Goal: Task Accomplishment & Management: Use online tool/utility

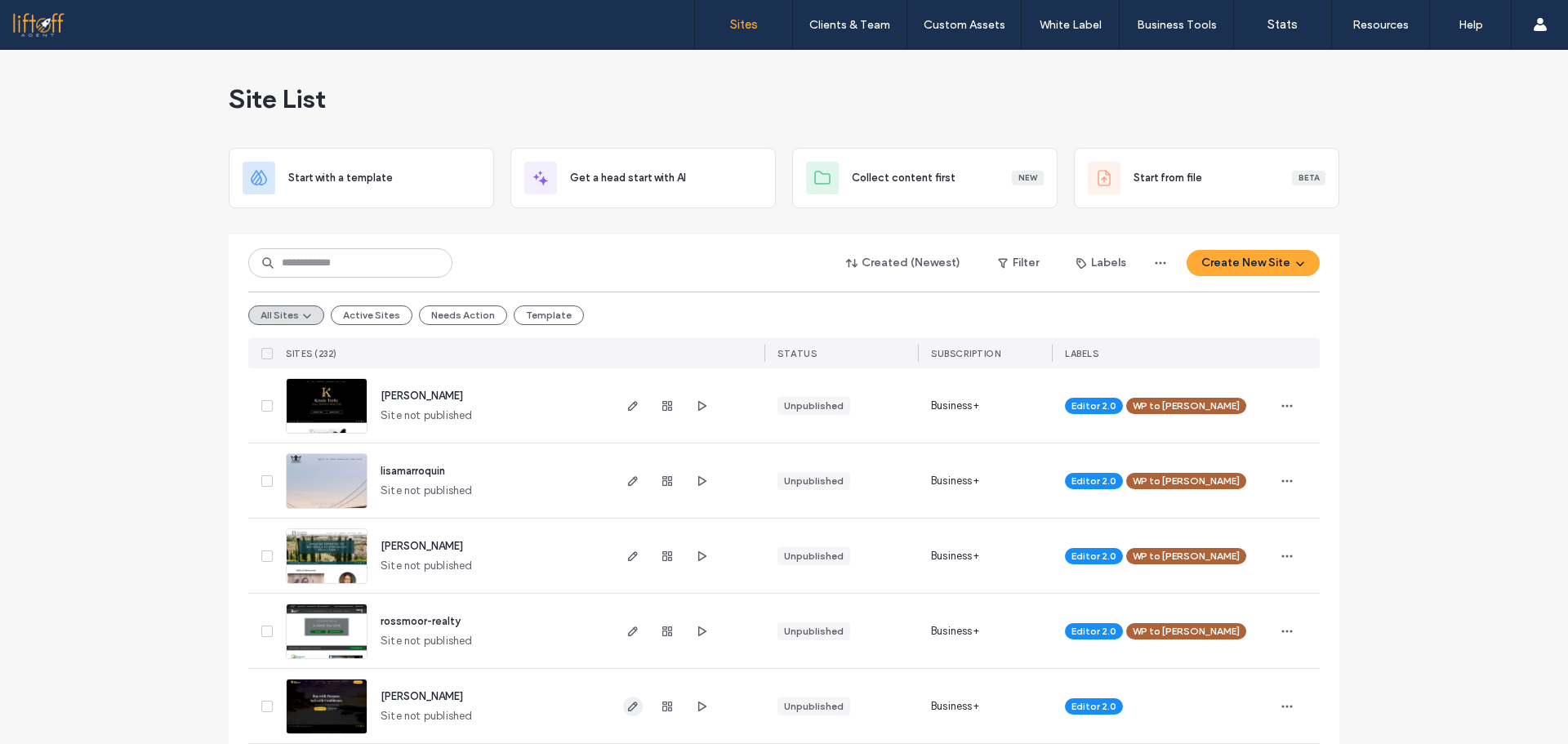
click at [632, 713] on span "button" at bounding box center [633, 706] width 19 height 19
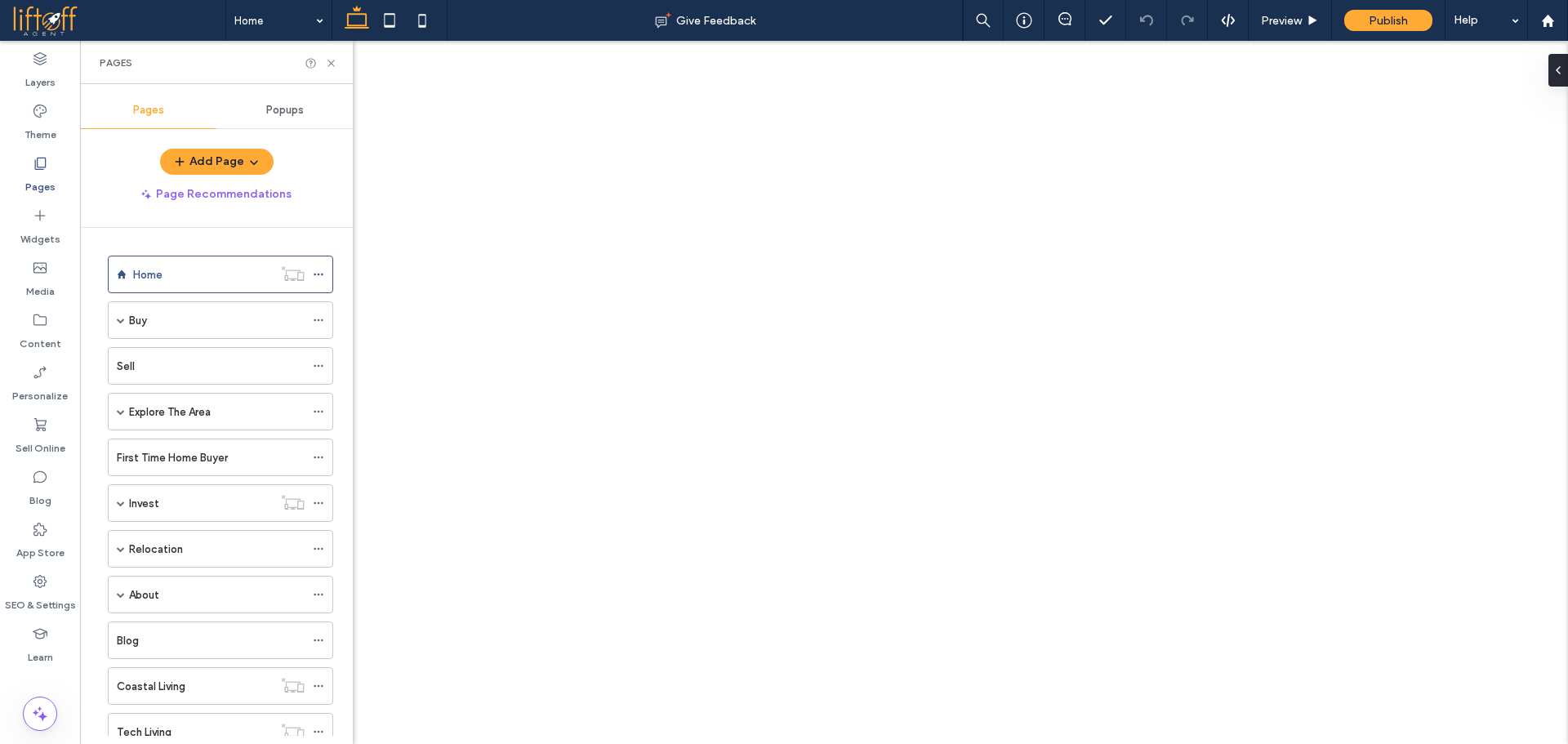
click at [189, 678] on div "Coastal Living" at bounding box center [194, 687] width 156 height 17
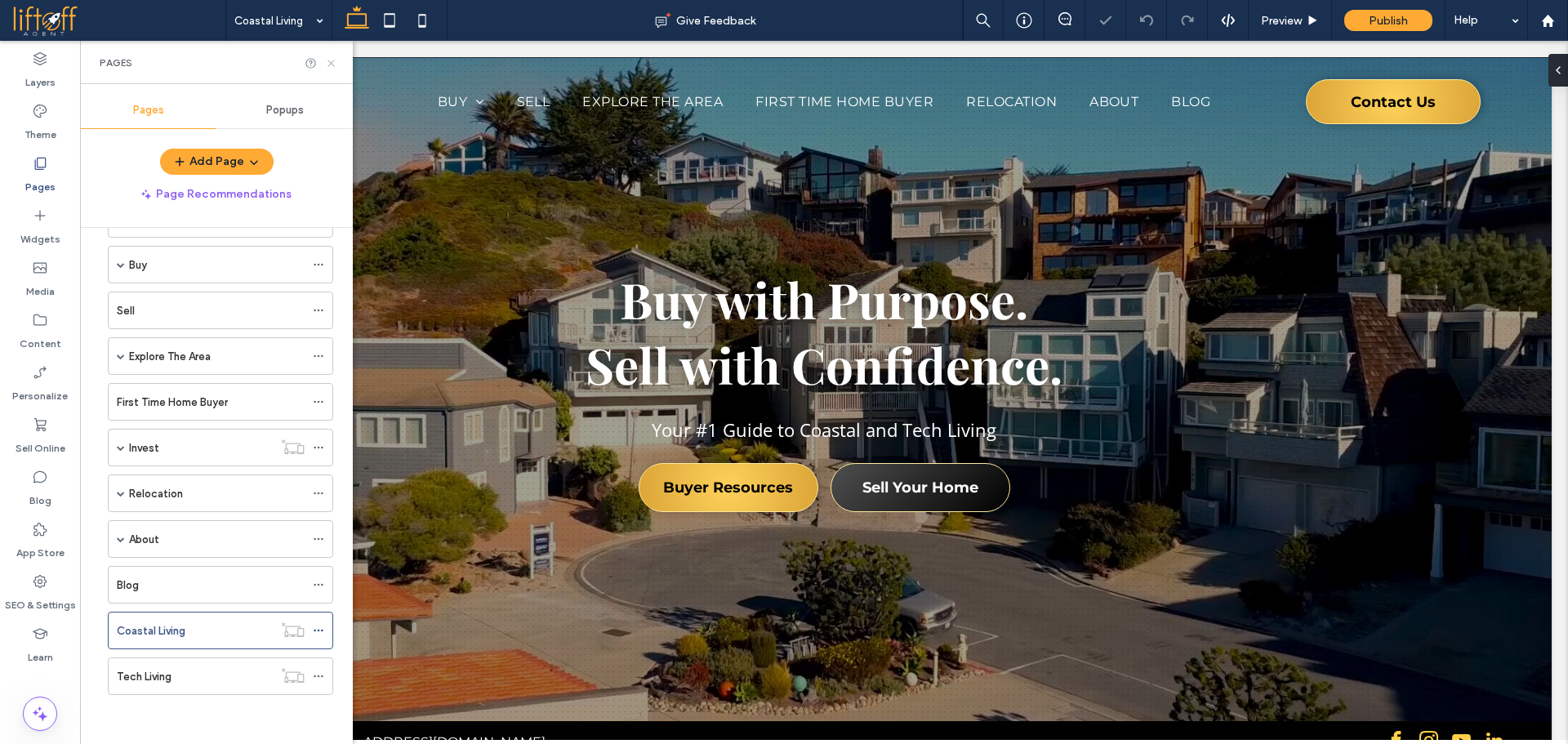
click at [331, 64] on use at bounding box center [331, 63] width 7 height 7
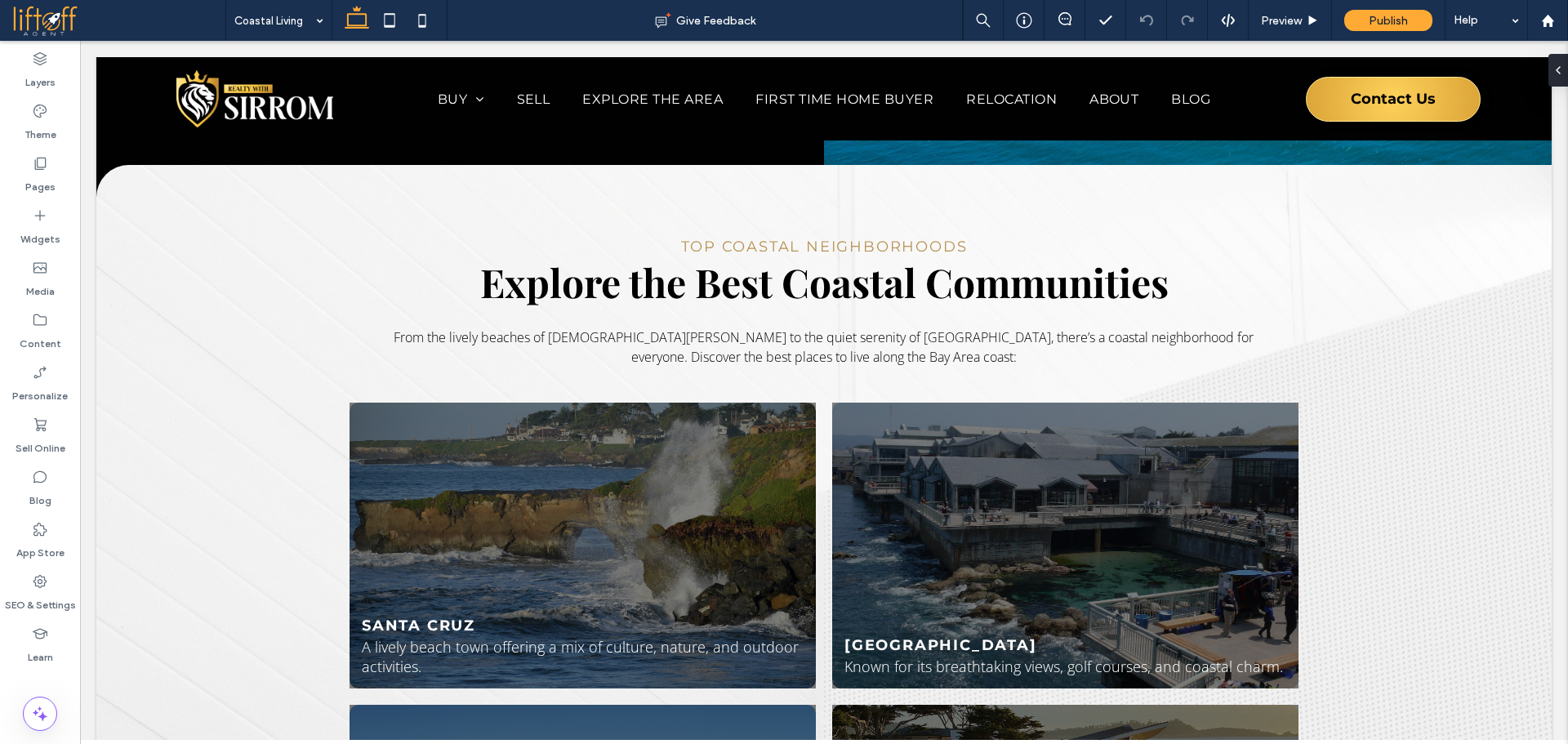
scroll to position [835, 0]
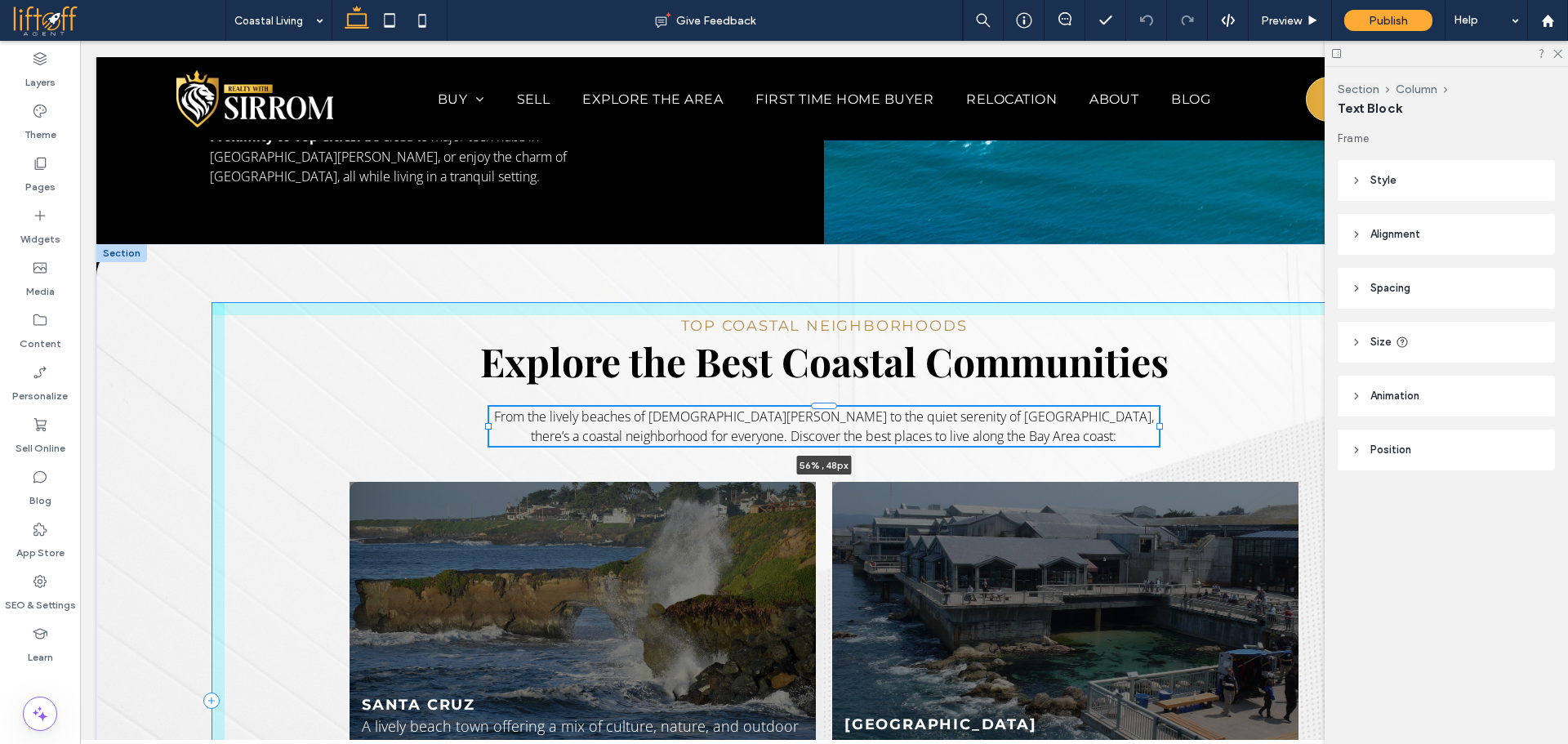
drag, startPoint x: 1256, startPoint y: 298, endPoint x: 1154, endPoint y: 295, distance: 102.0
click at [1156, 423] on div at bounding box center [1159, 427] width 7 height 7
type input "**"
type input "****"
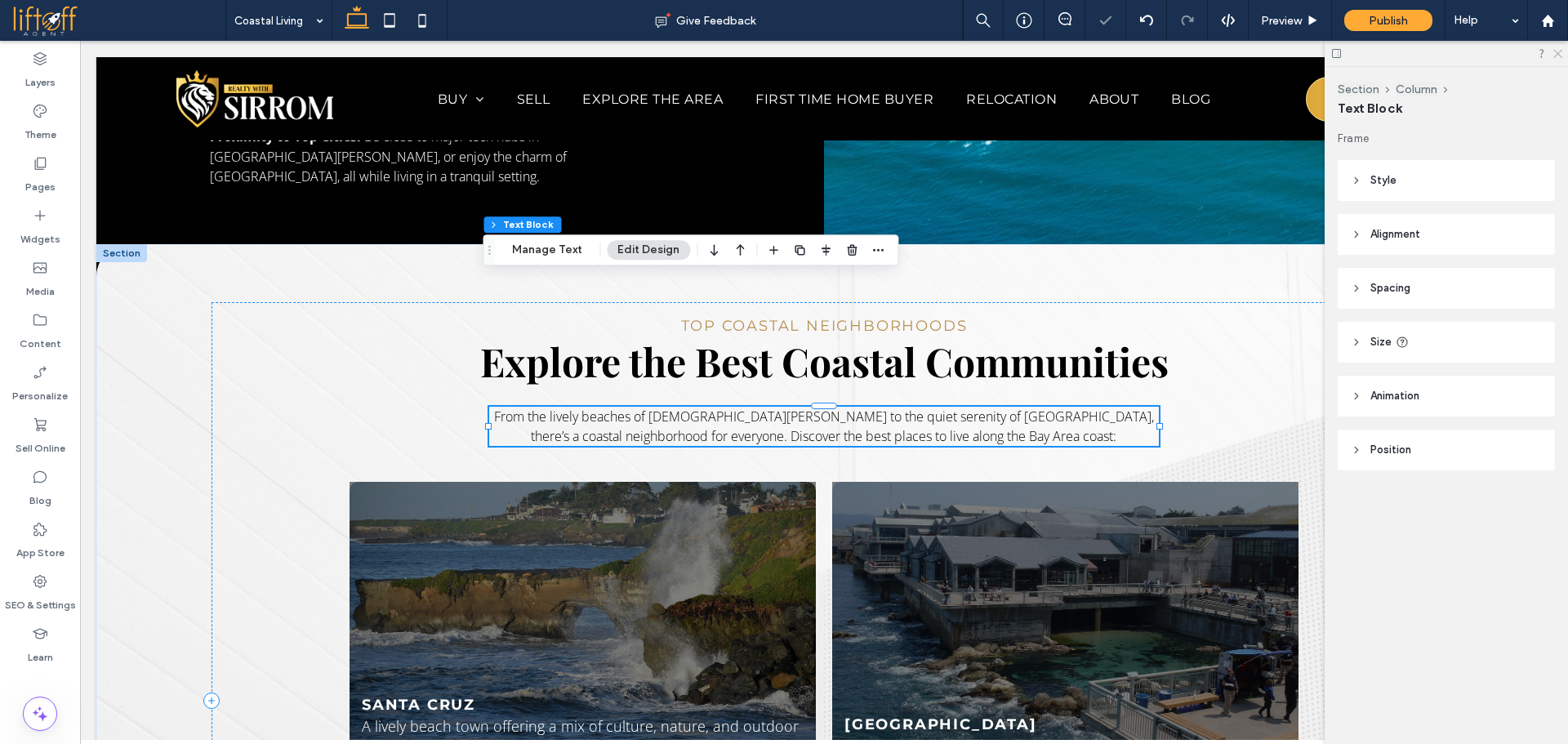
click at [1556, 54] on icon at bounding box center [1556, 52] width 11 height 11
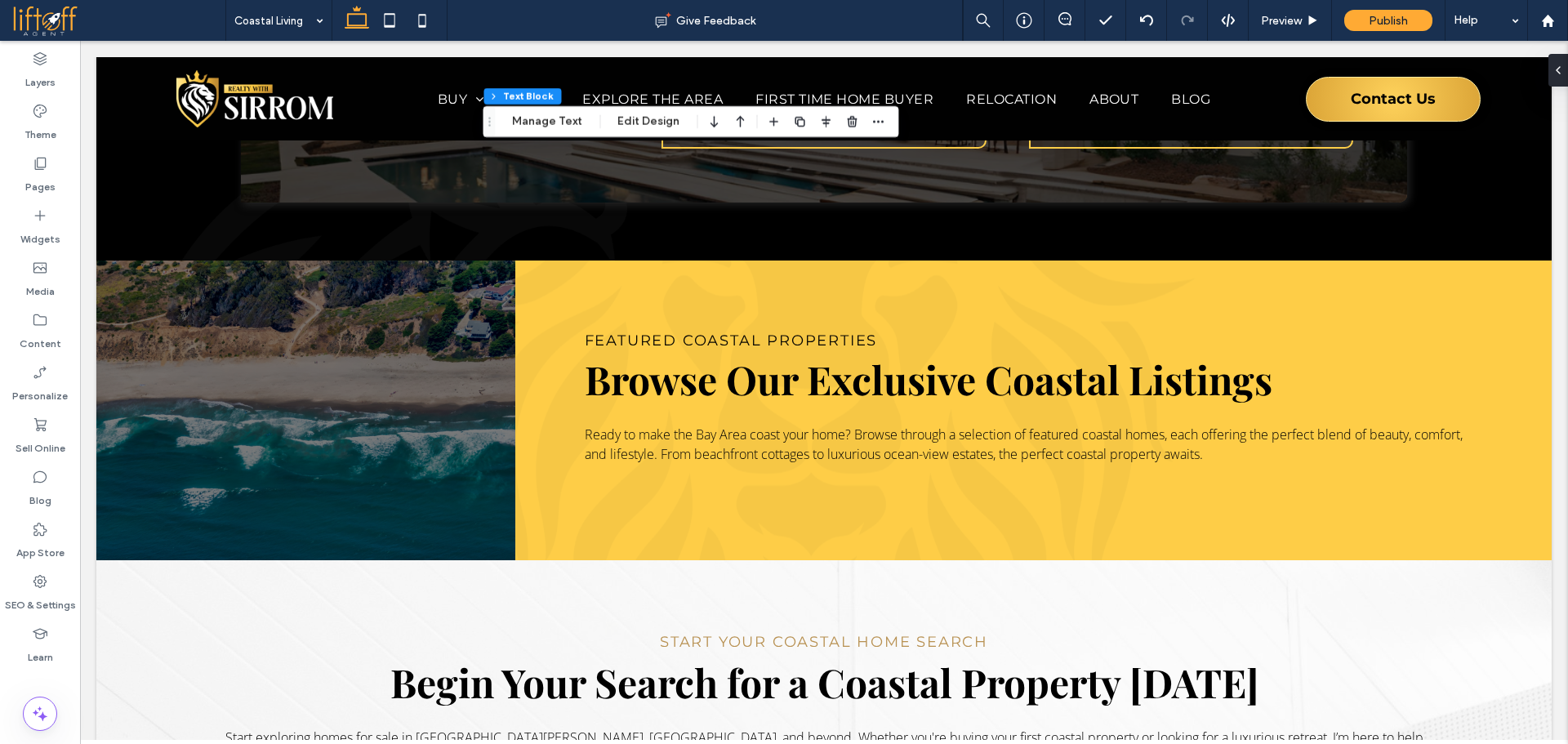
scroll to position [2207, 0]
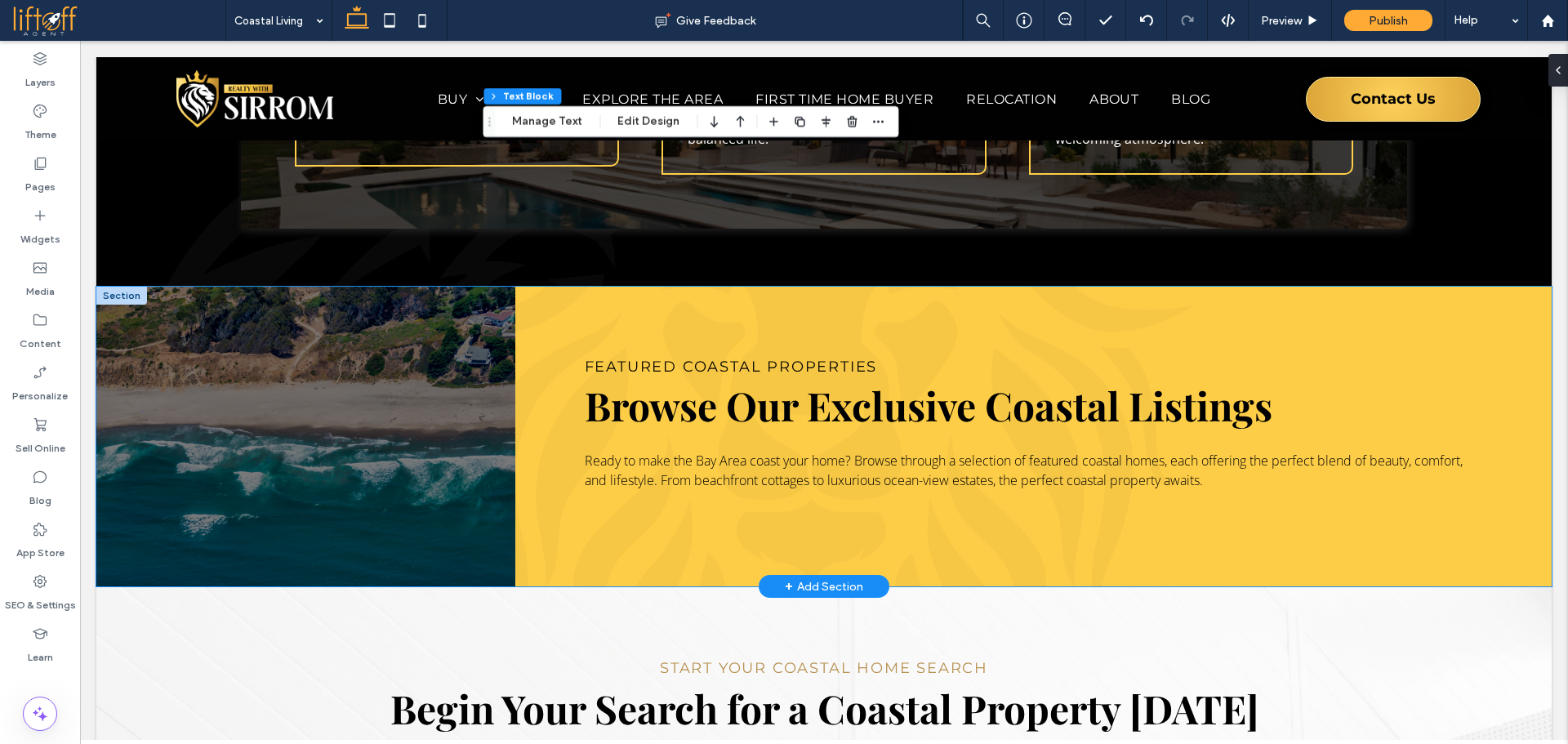
click at [542, 287] on div "Featured Coastal Properties Browse Our Exclusive Coastal Listings Ready to make…" at bounding box center [824, 437] width 1455 height 300
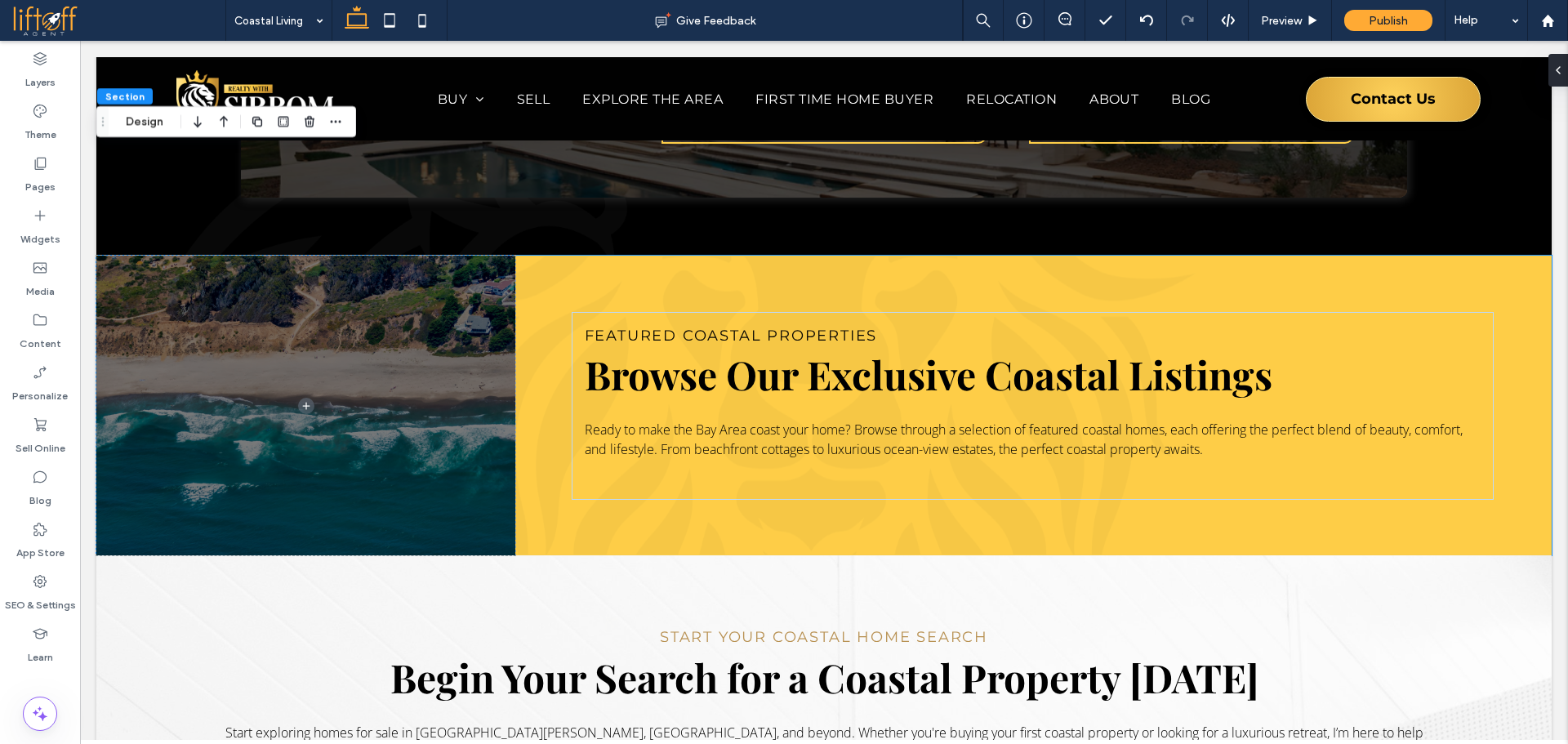
scroll to position [2231, 0]
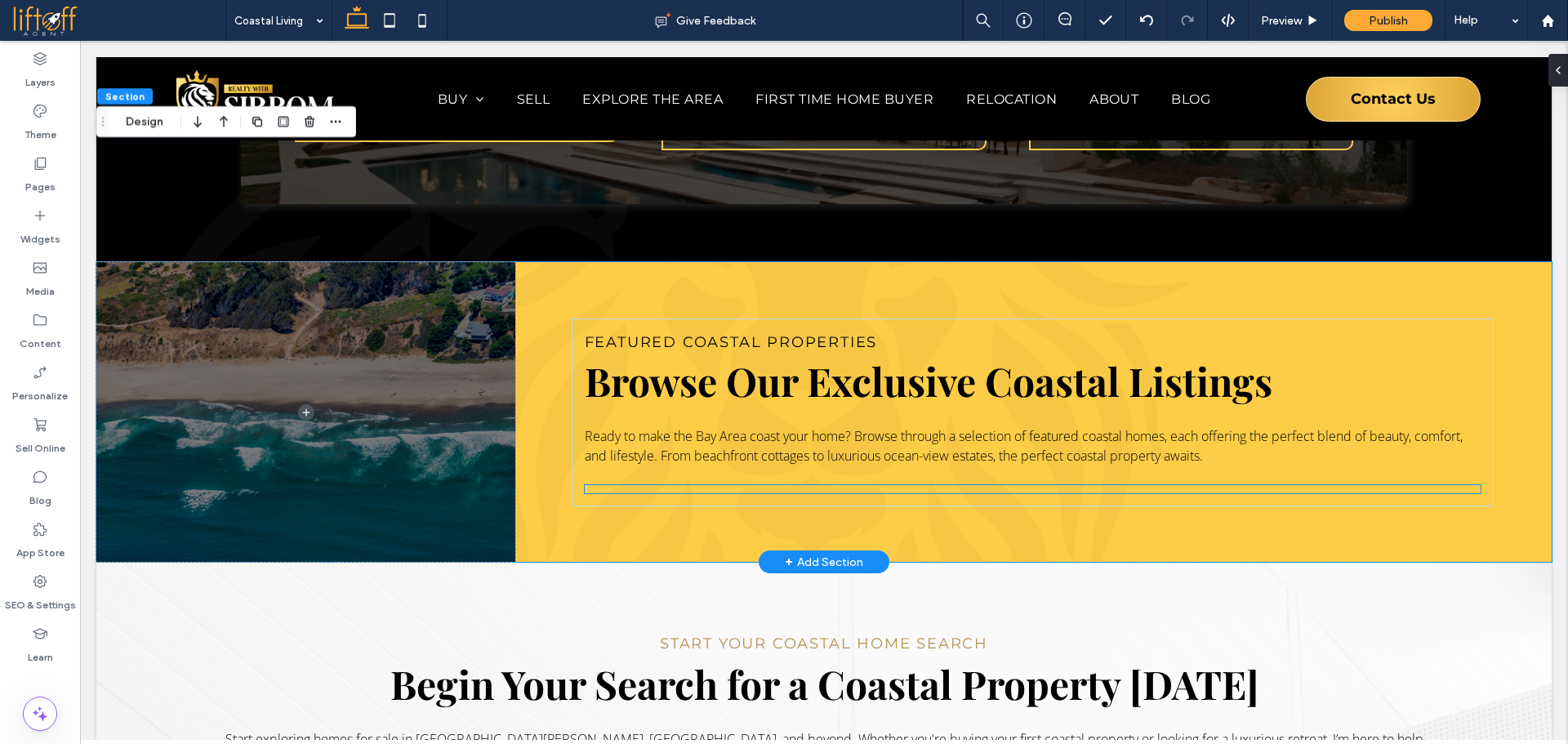
click at [585, 486] on realscout-office-listings at bounding box center [585, 486] width 0 height 0
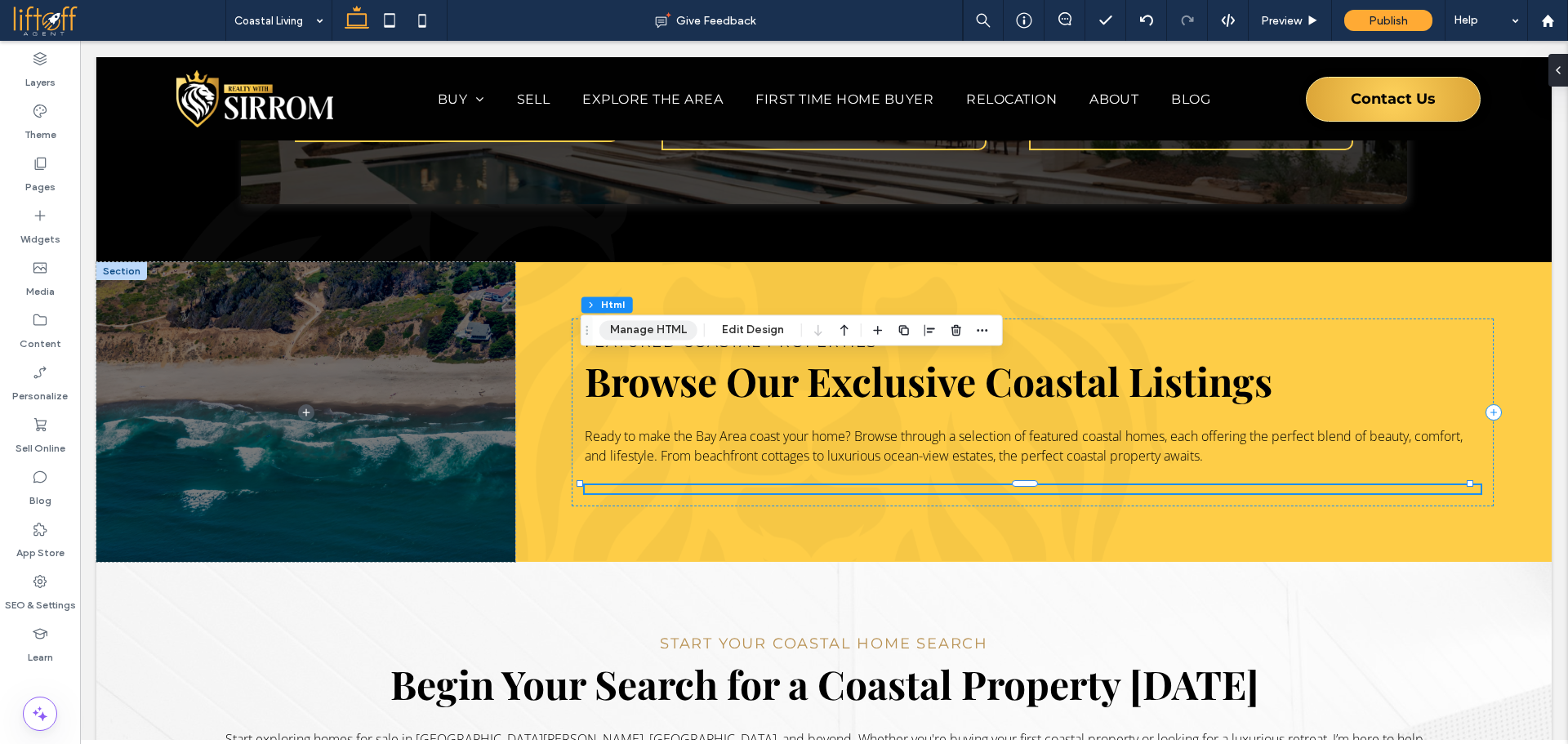
click at [661, 336] on button "Manage HTML" at bounding box center [648, 329] width 98 height 19
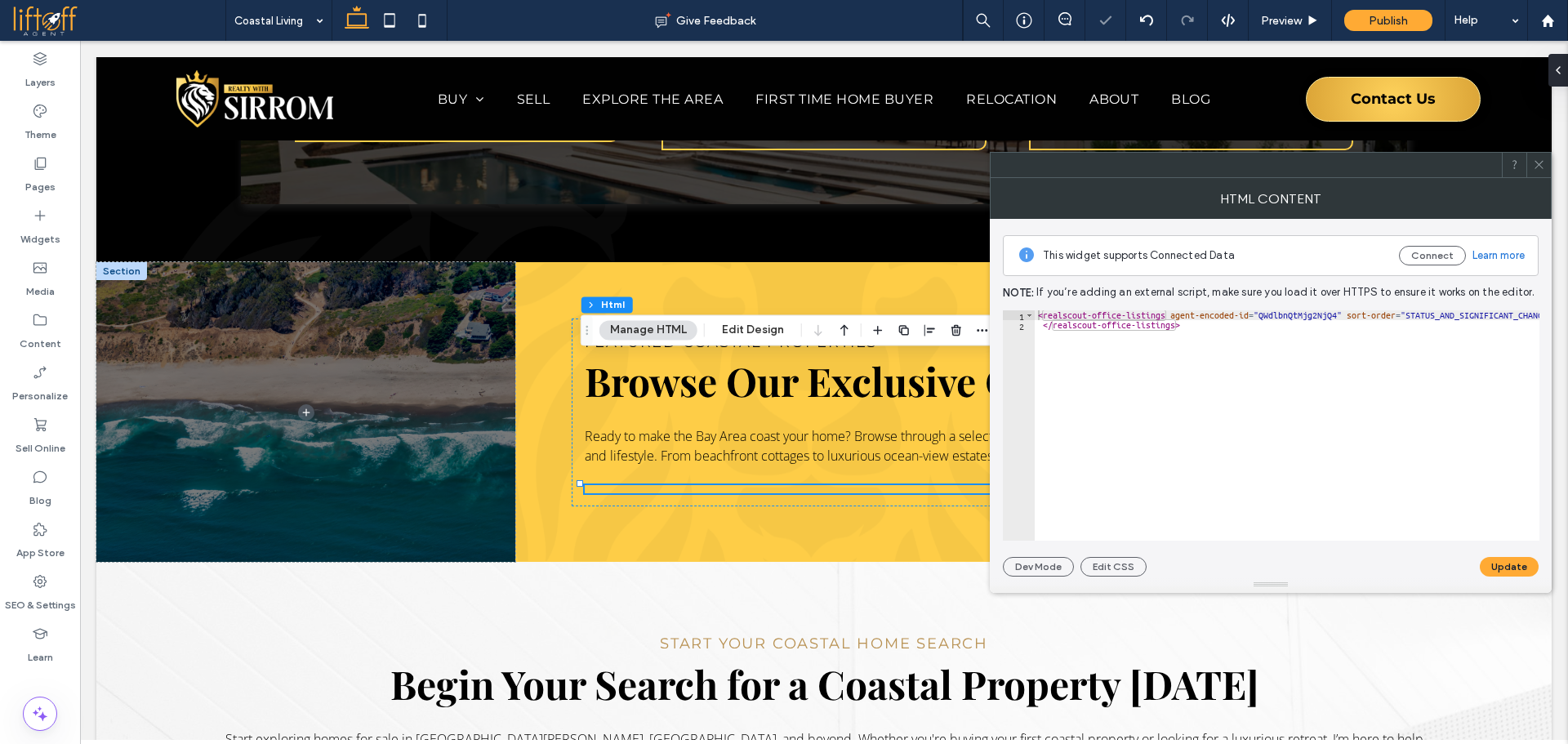
type textarea "**********"
drag, startPoint x: 1246, startPoint y: 339, endPoint x: 1248, endPoint y: 370, distance: 31.1
click at [1246, 343] on div "< realscout-office-listings agent-encoded-id = "QWdlbnQtMjg2NjQ4" sort-order = …" at bounding box center [1535, 435] width 1001 height 250
click at [1542, 167] on icon at bounding box center [1539, 164] width 13 height 13
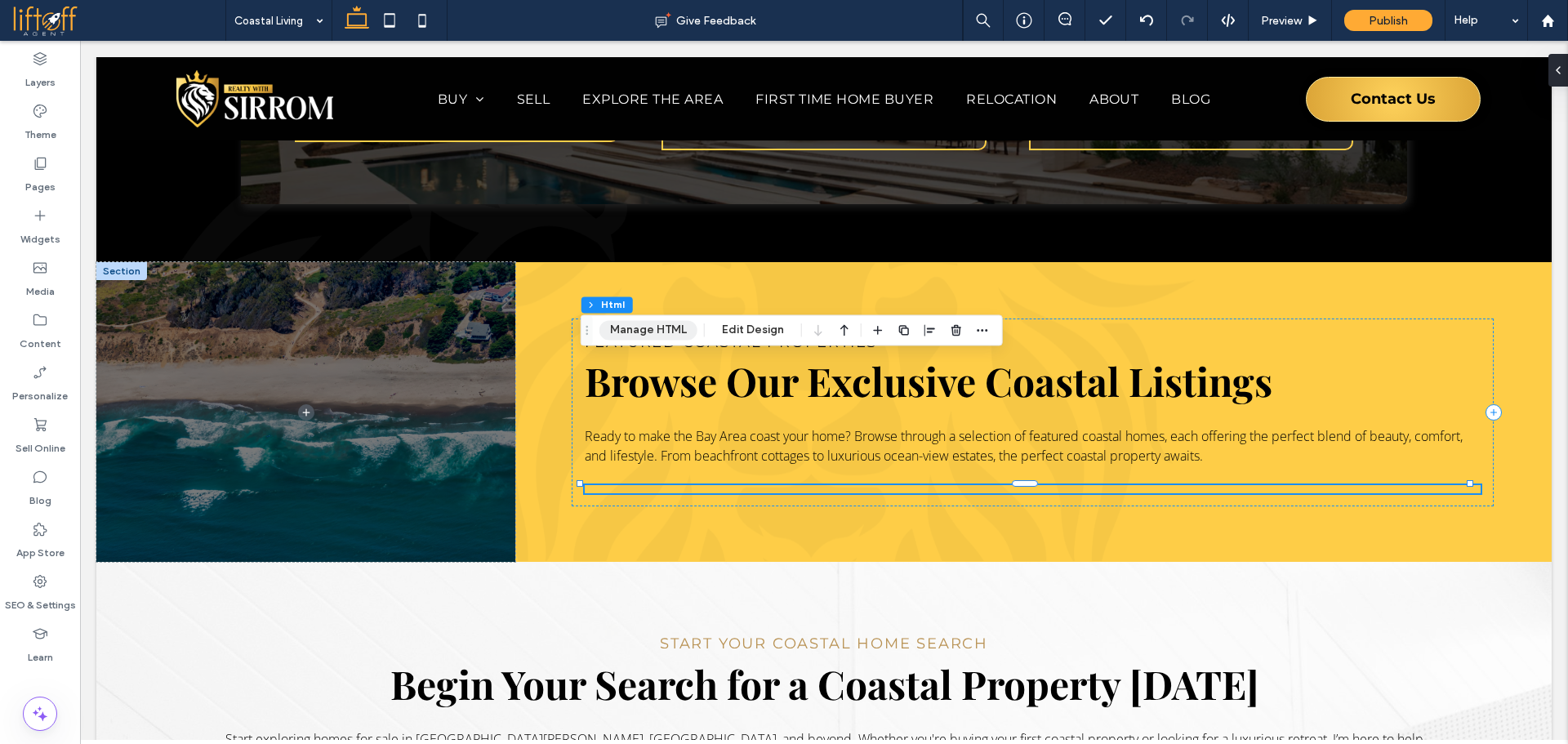
click at [670, 334] on button "Manage HTML" at bounding box center [648, 329] width 98 height 19
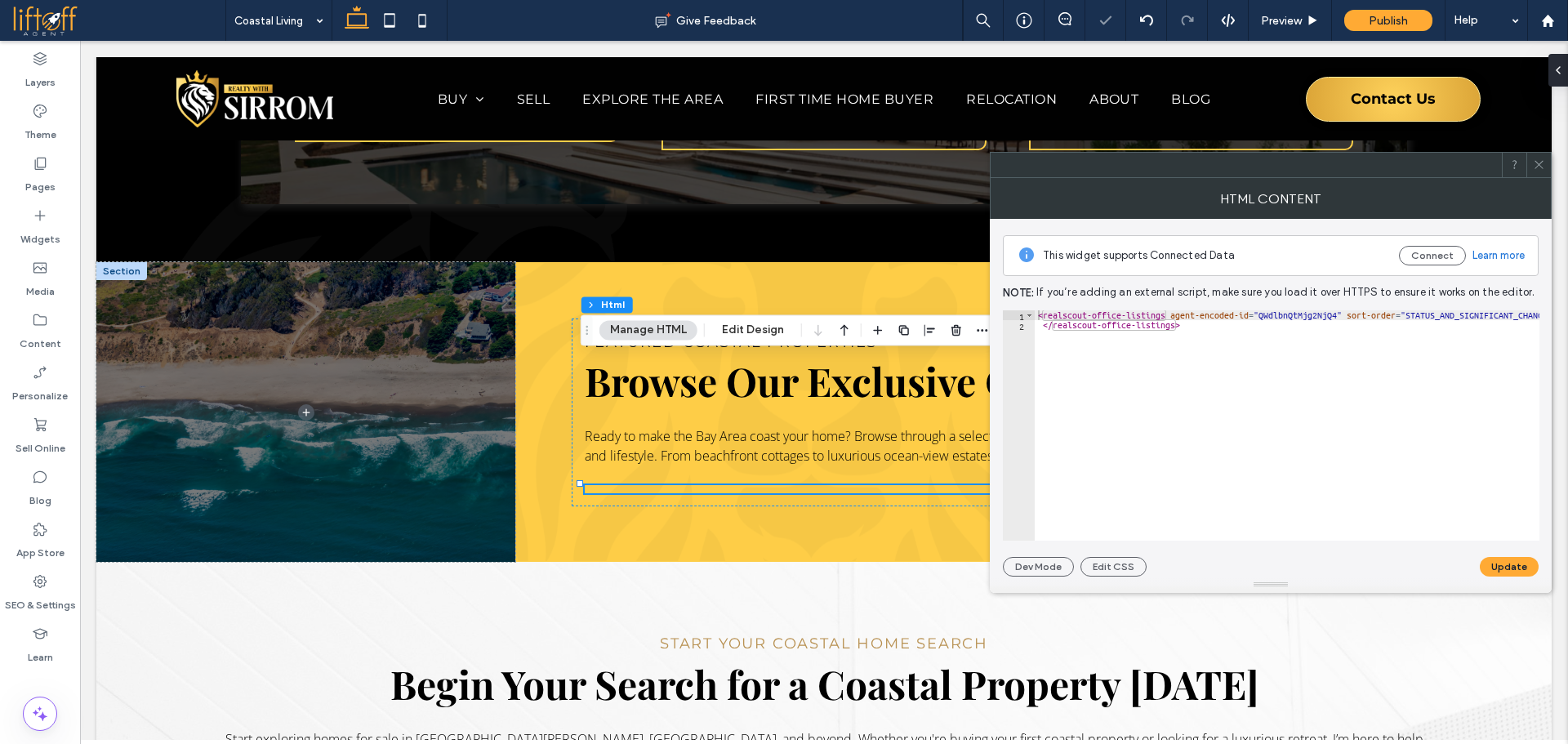
click at [1538, 178] on div "HTML Content" at bounding box center [1270, 199] width 562 height 41
click at [1542, 164] on icon at bounding box center [1539, 164] width 13 height 13
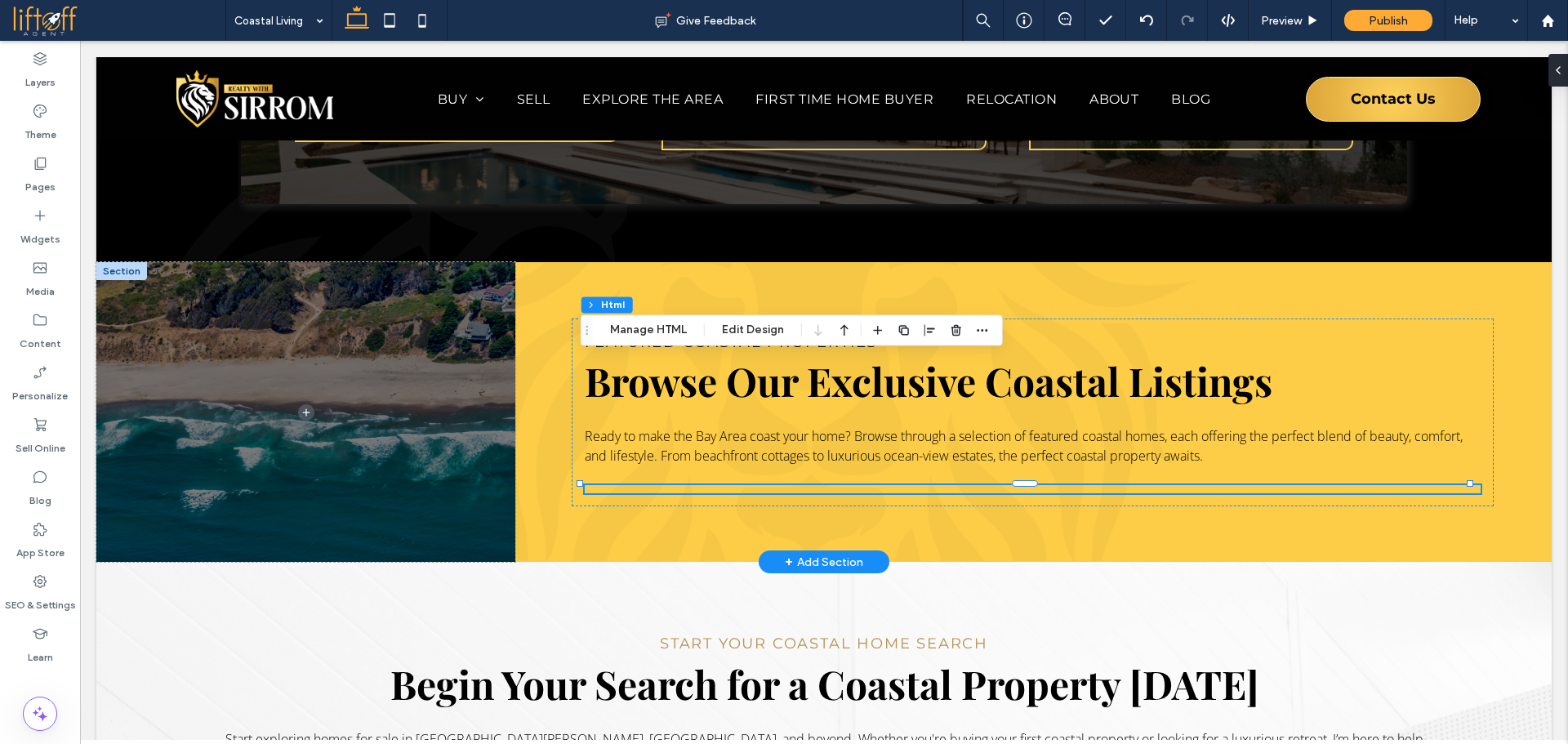
click at [548, 263] on div "Featured Coastal Properties Browse Our Exclusive Coastal Listings Ready to make…" at bounding box center [824, 412] width 1455 height 300
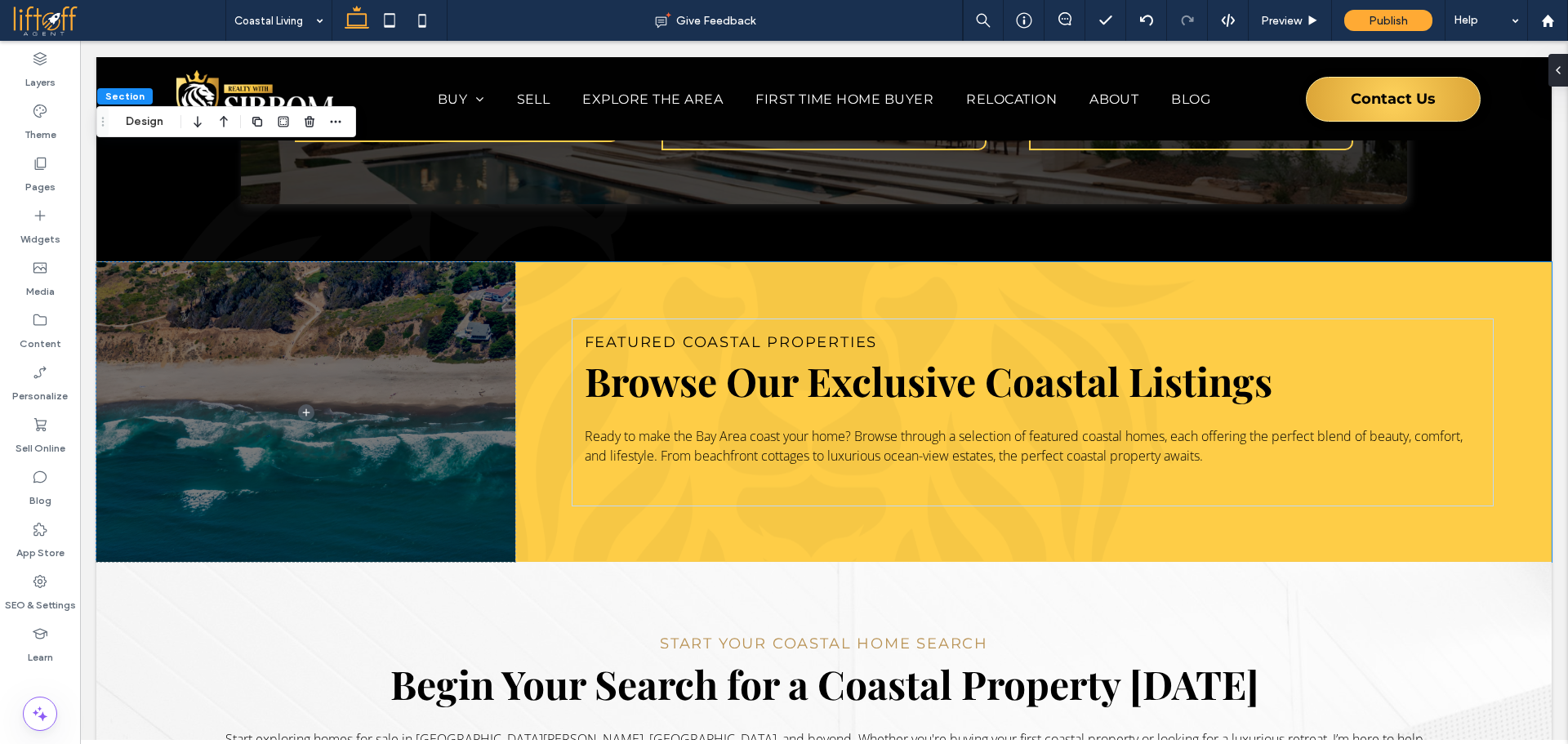
click at [136, 111] on div "Section Design" at bounding box center [226, 121] width 260 height 31
click at [137, 117] on button "Design" at bounding box center [145, 121] width 59 height 19
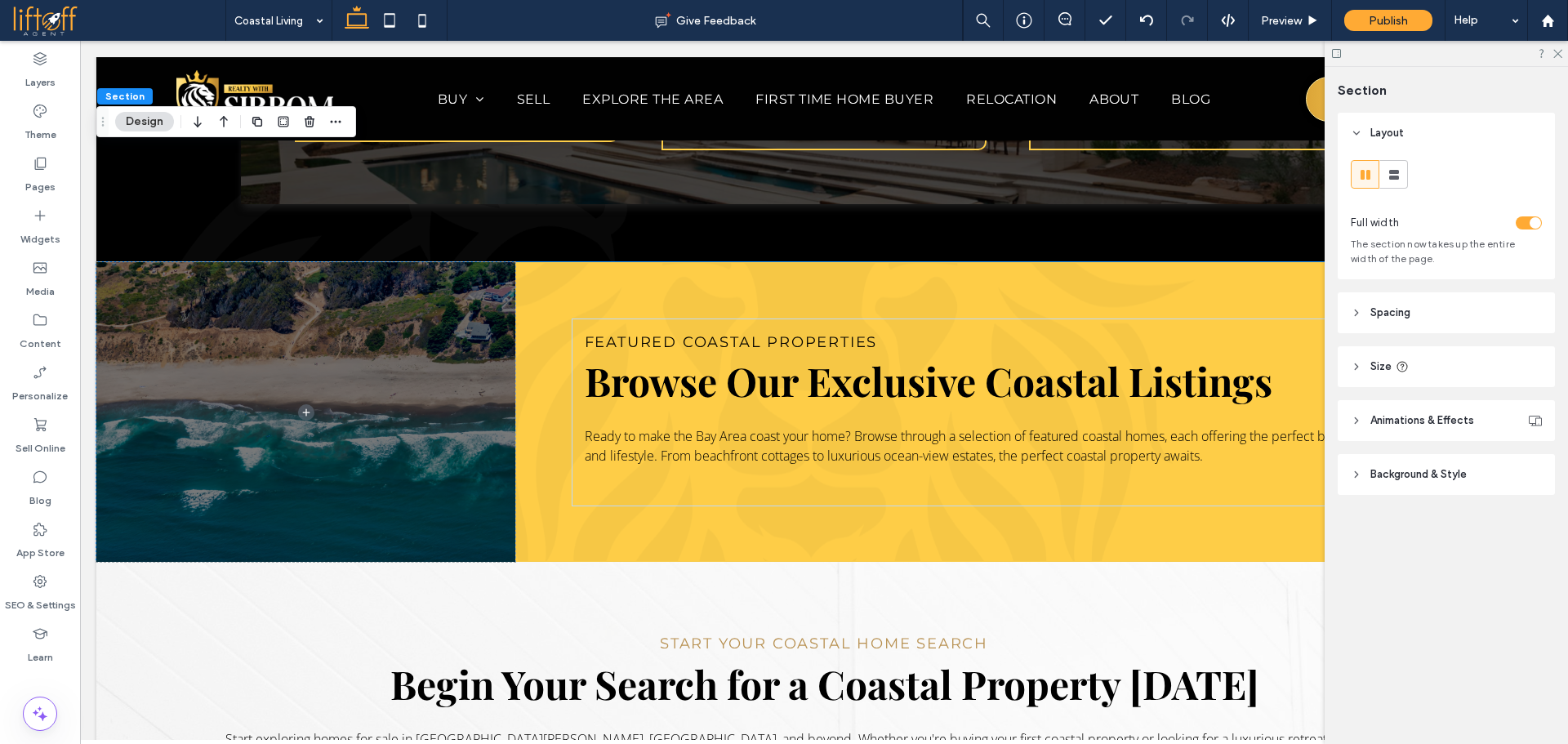
click at [1456, 483] on header "Background & Style" at bounding box center [1446, 475] width 217 height 41
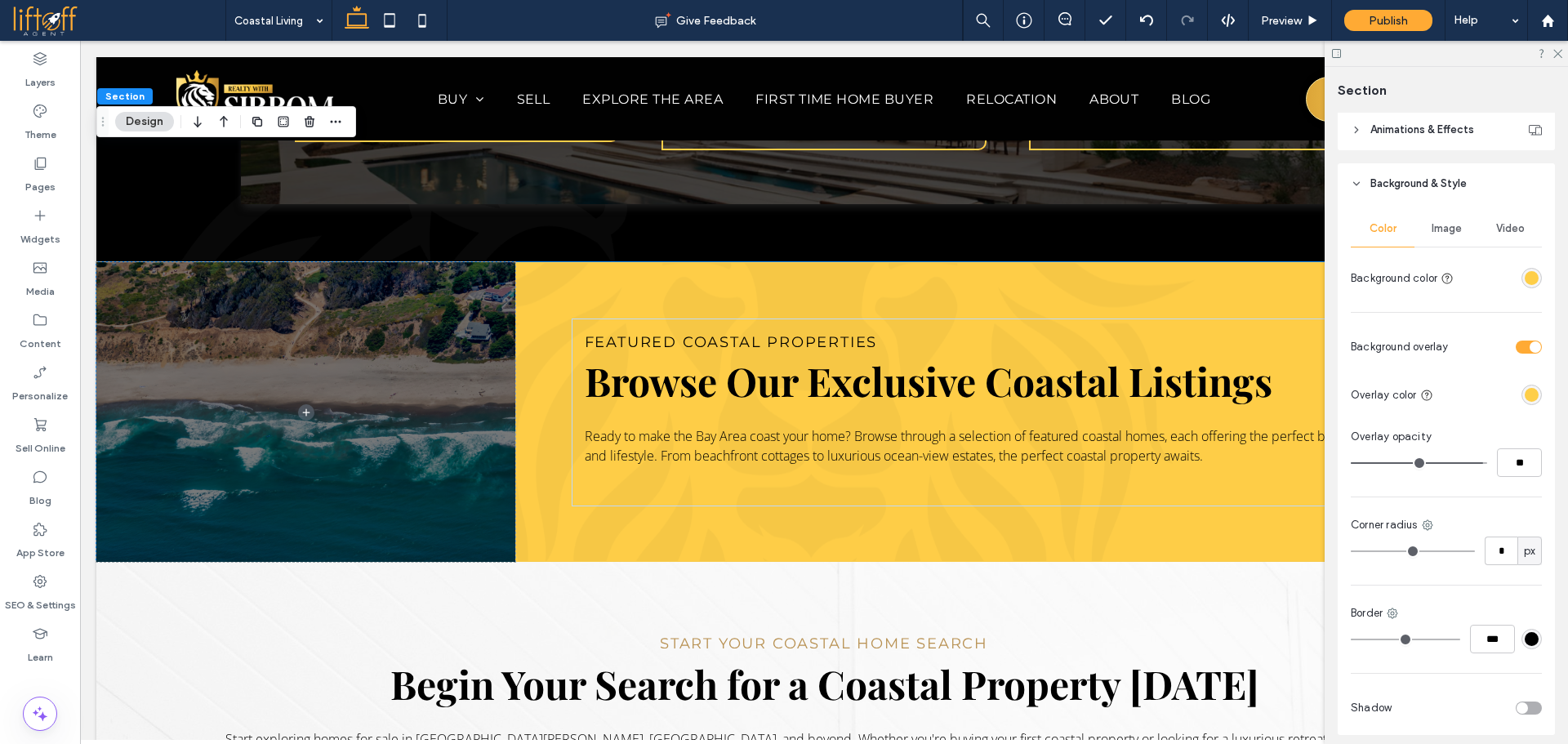
scroll to position [353, 0]
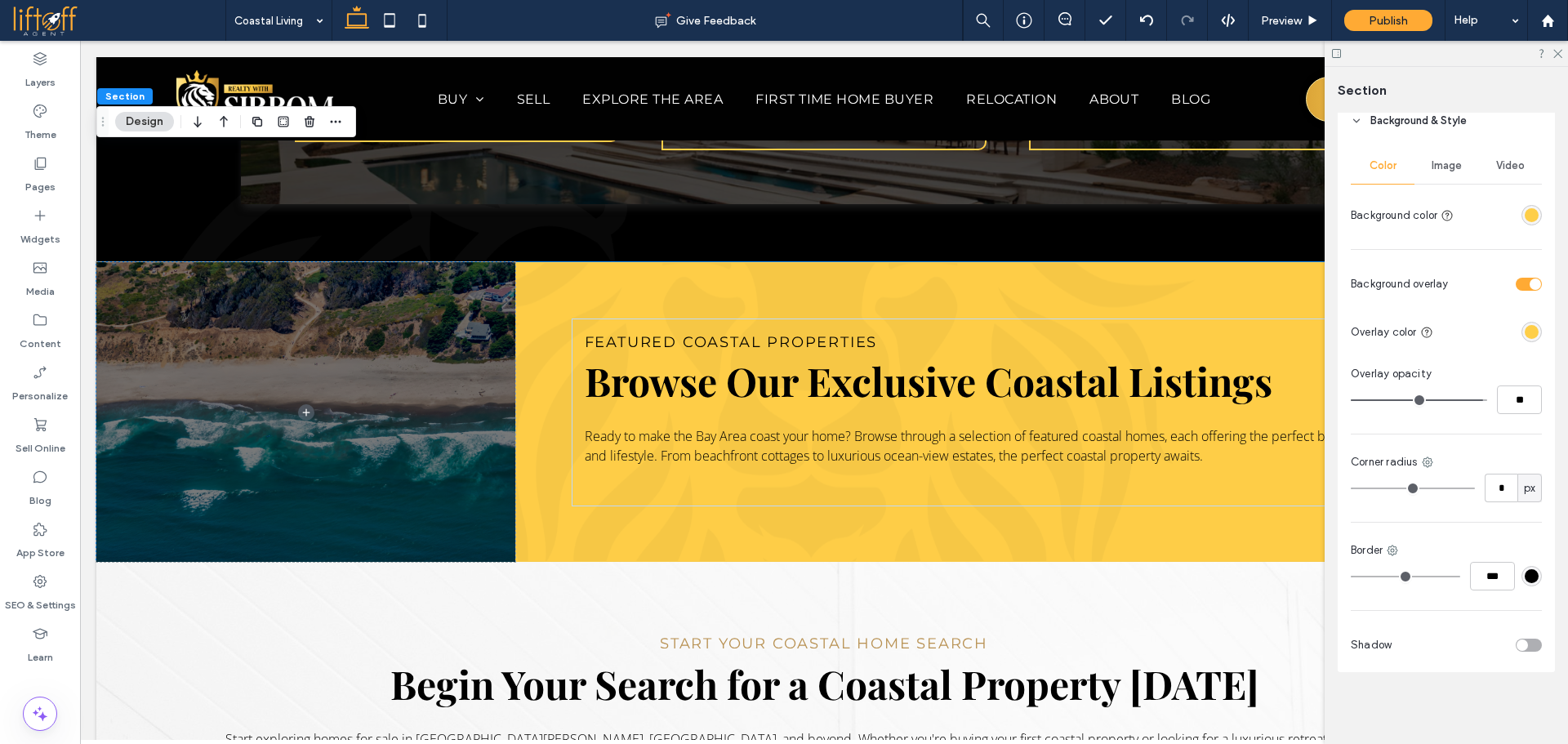
click at [1520, 282] on div "toggle" at bounding box center [1528, 284] width 26 height 13
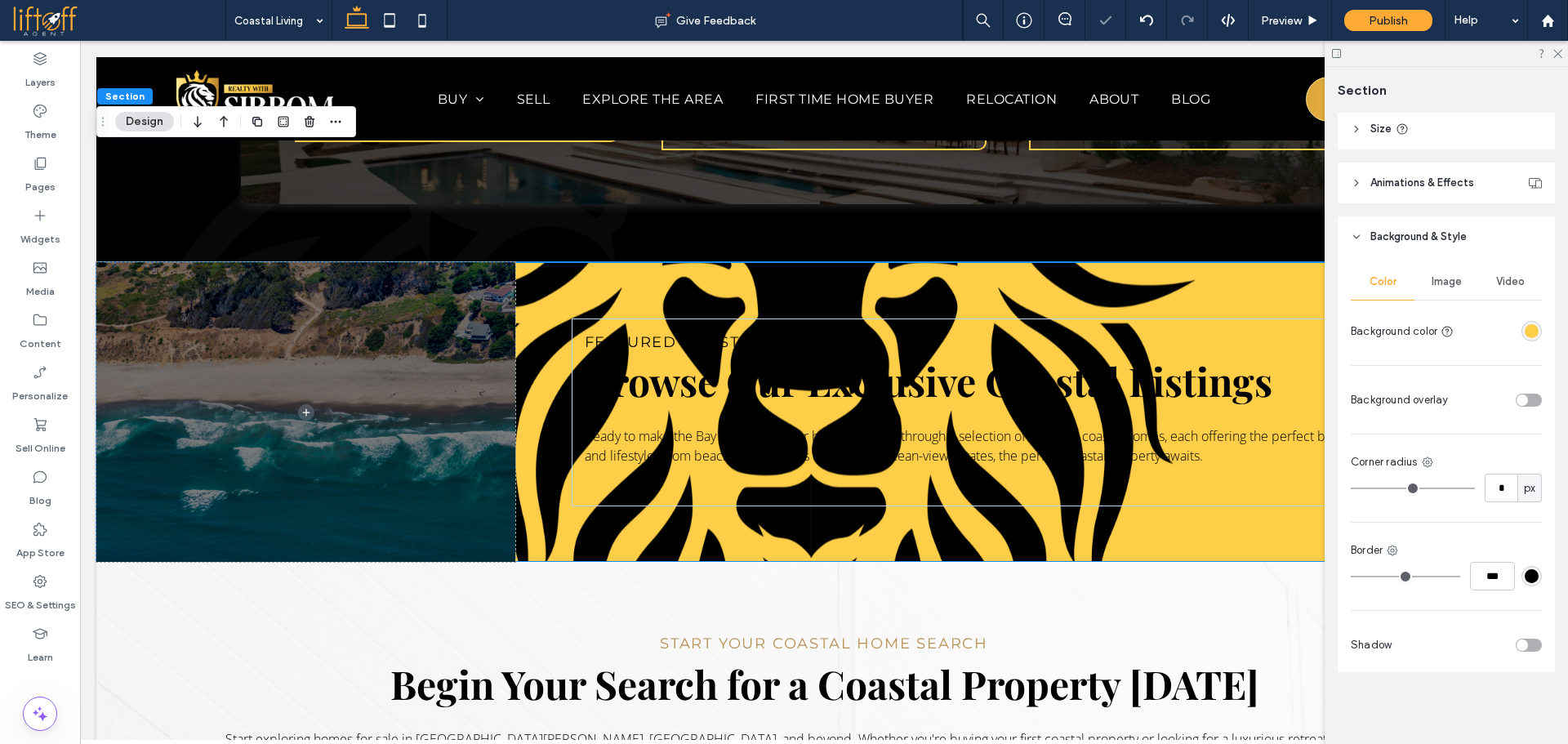
click at [1436, 269] on div "Image" at bounding box center [1446, 282] width 64 height 36
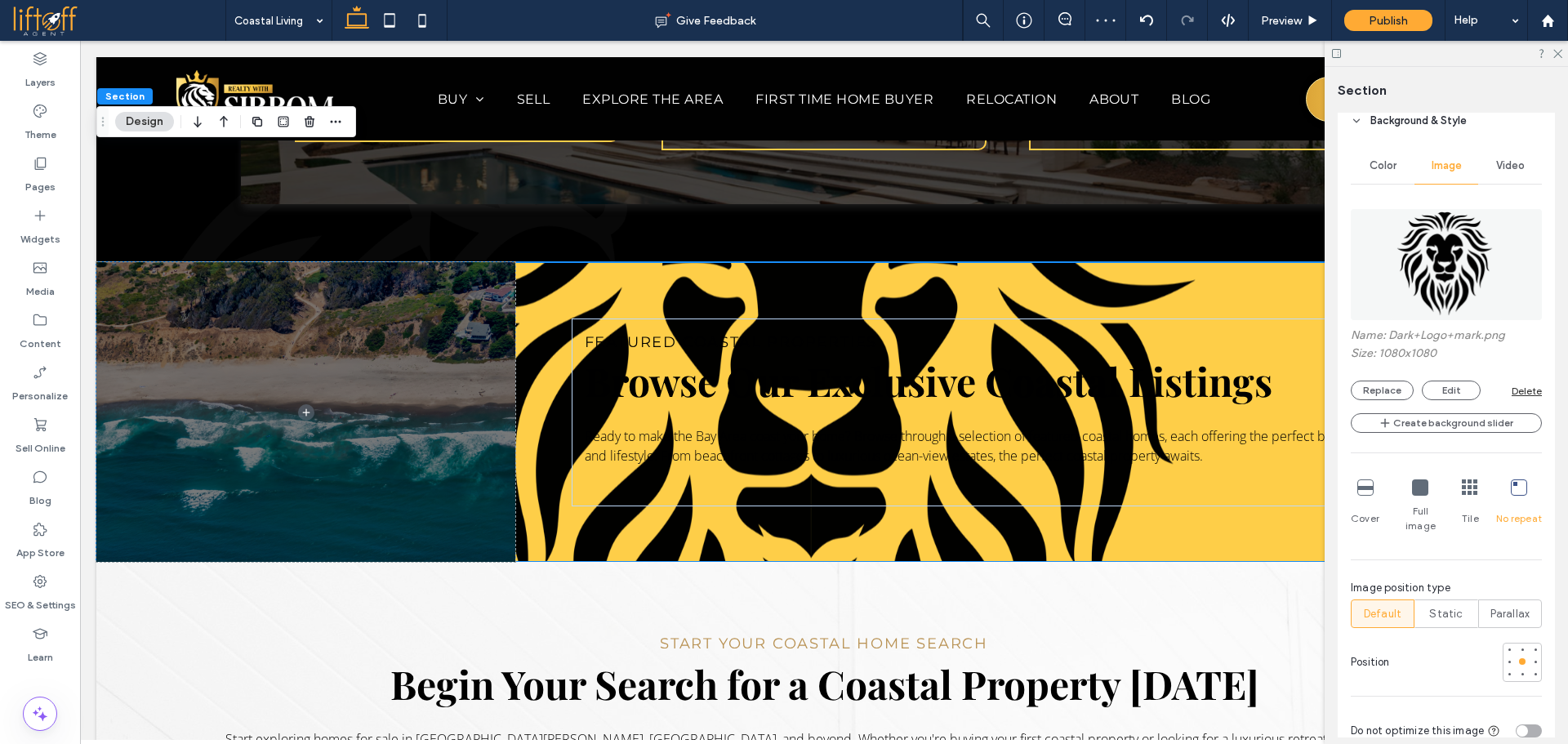
click at [1528, 391] on div "Delete" at bounding box center [1527, 391] width 30 height 13
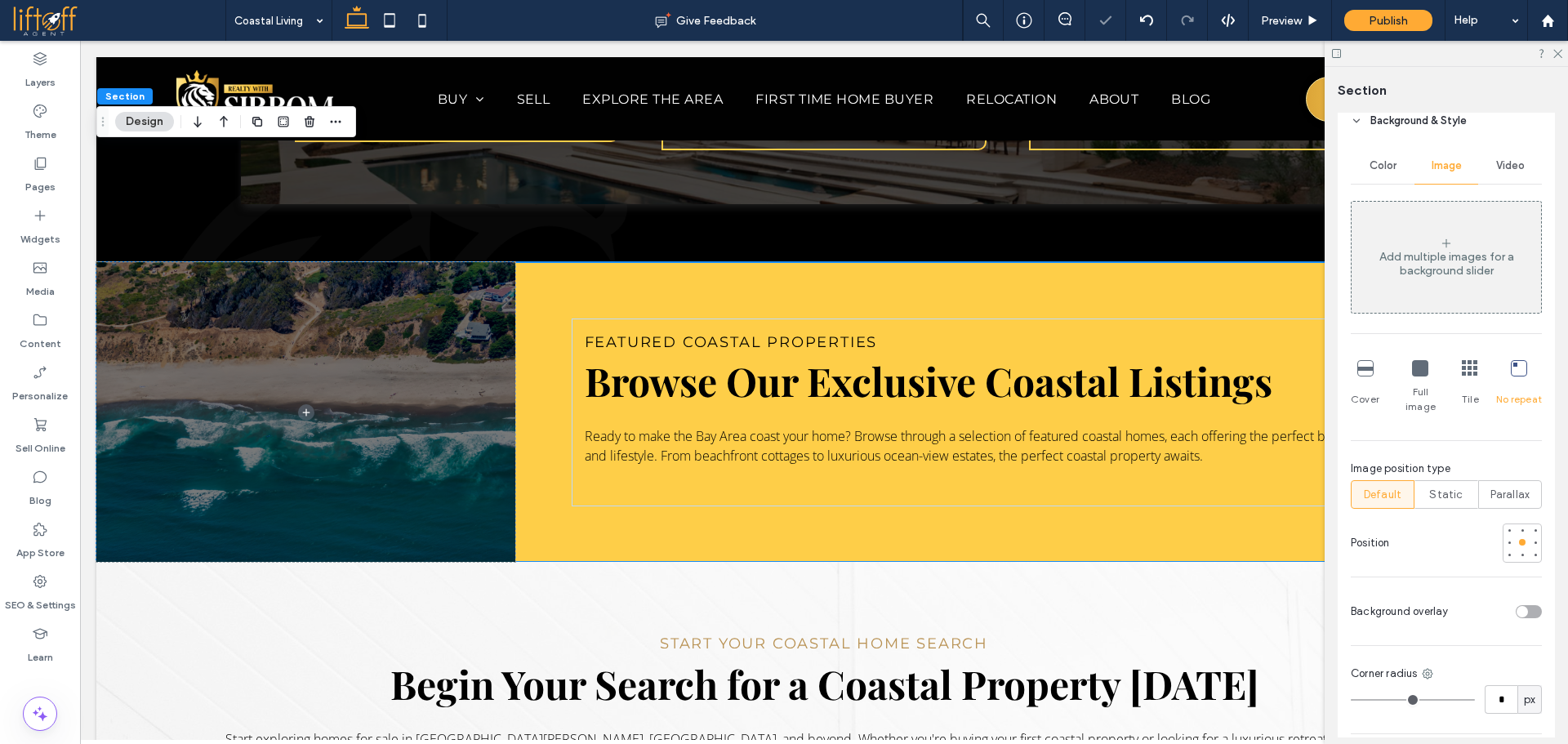
click at [1375, 162] on span "Color" at bounding box center [1383, 166] width 27 height 13
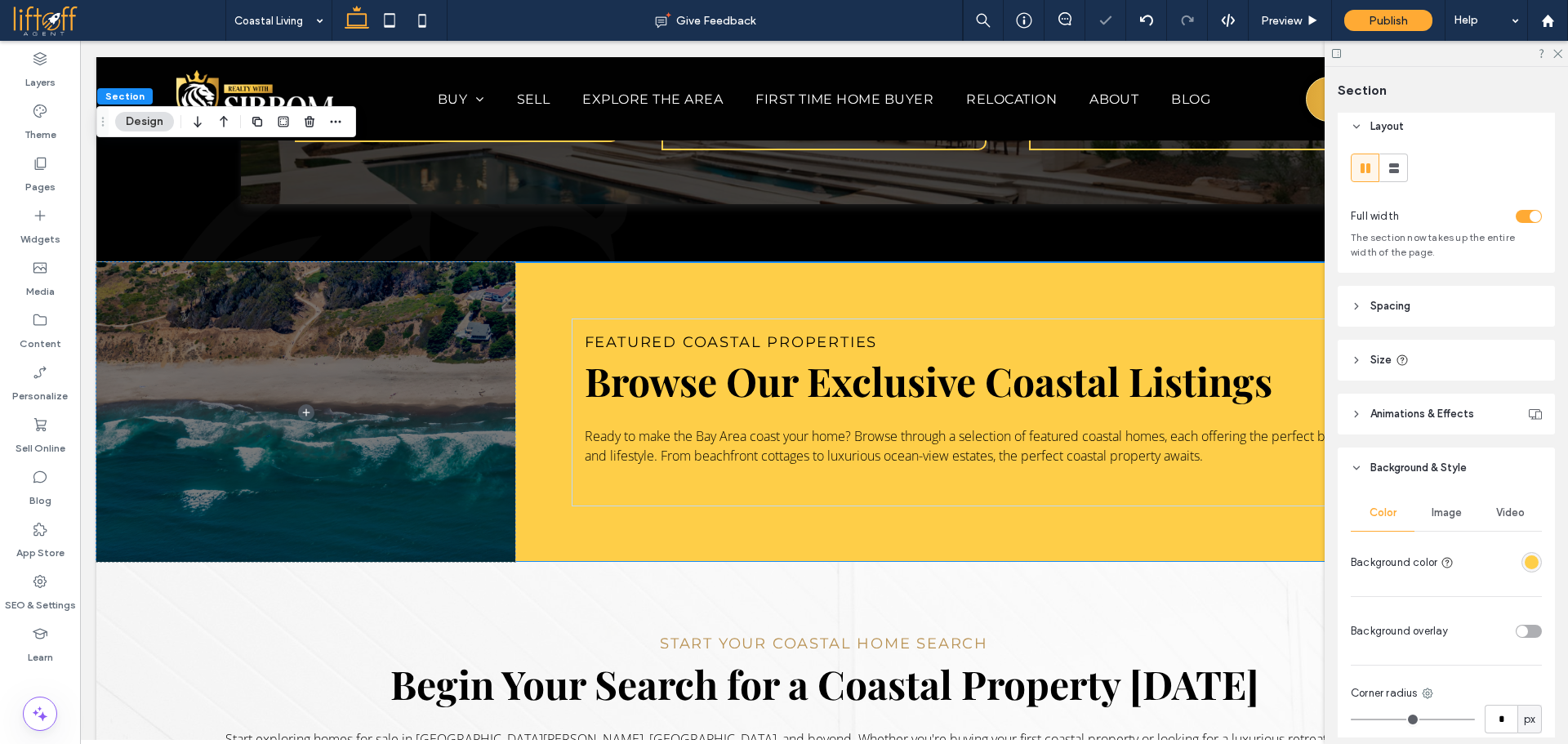
scroll to position [0, 0]
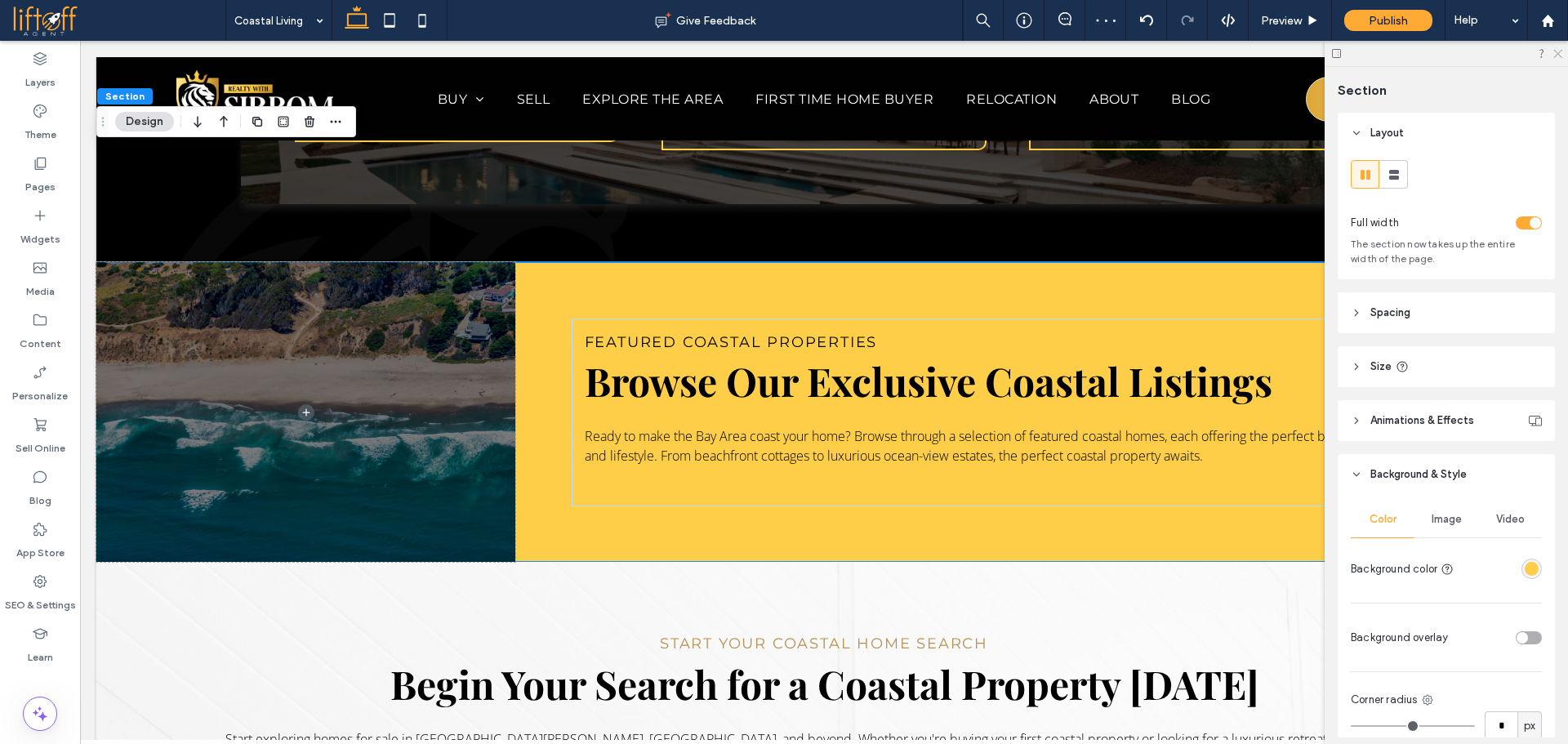
click at [1559, 50] on icon at bounding box center [1556, 52] width 11 height 11
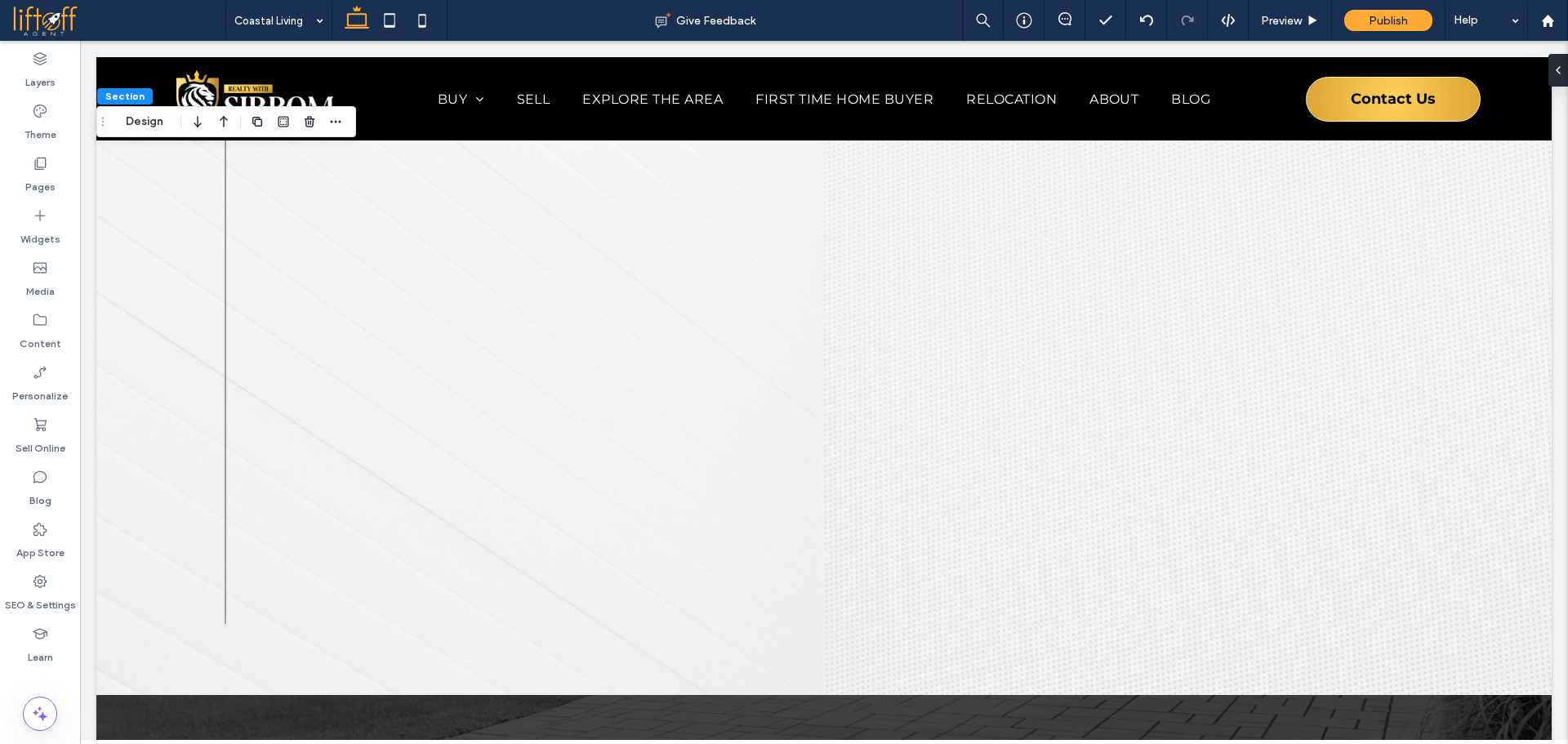
scroll to position [3095, 0]
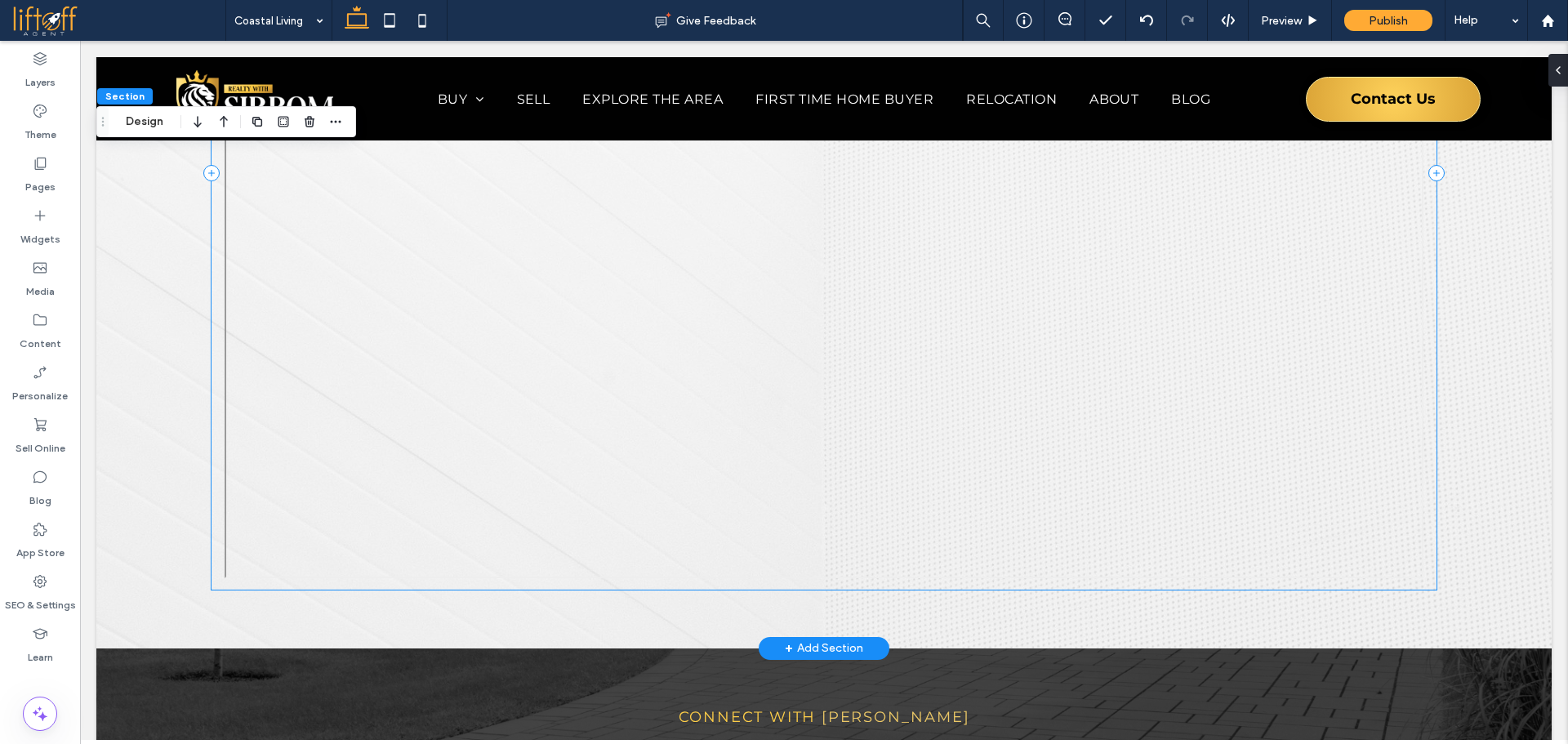
click at [1344, 447] on div "Start Your Coastal Home Search Begin Your Search for a Coastal Property [DATE] …" at bounding box center [824, 173] width 1225 height 833
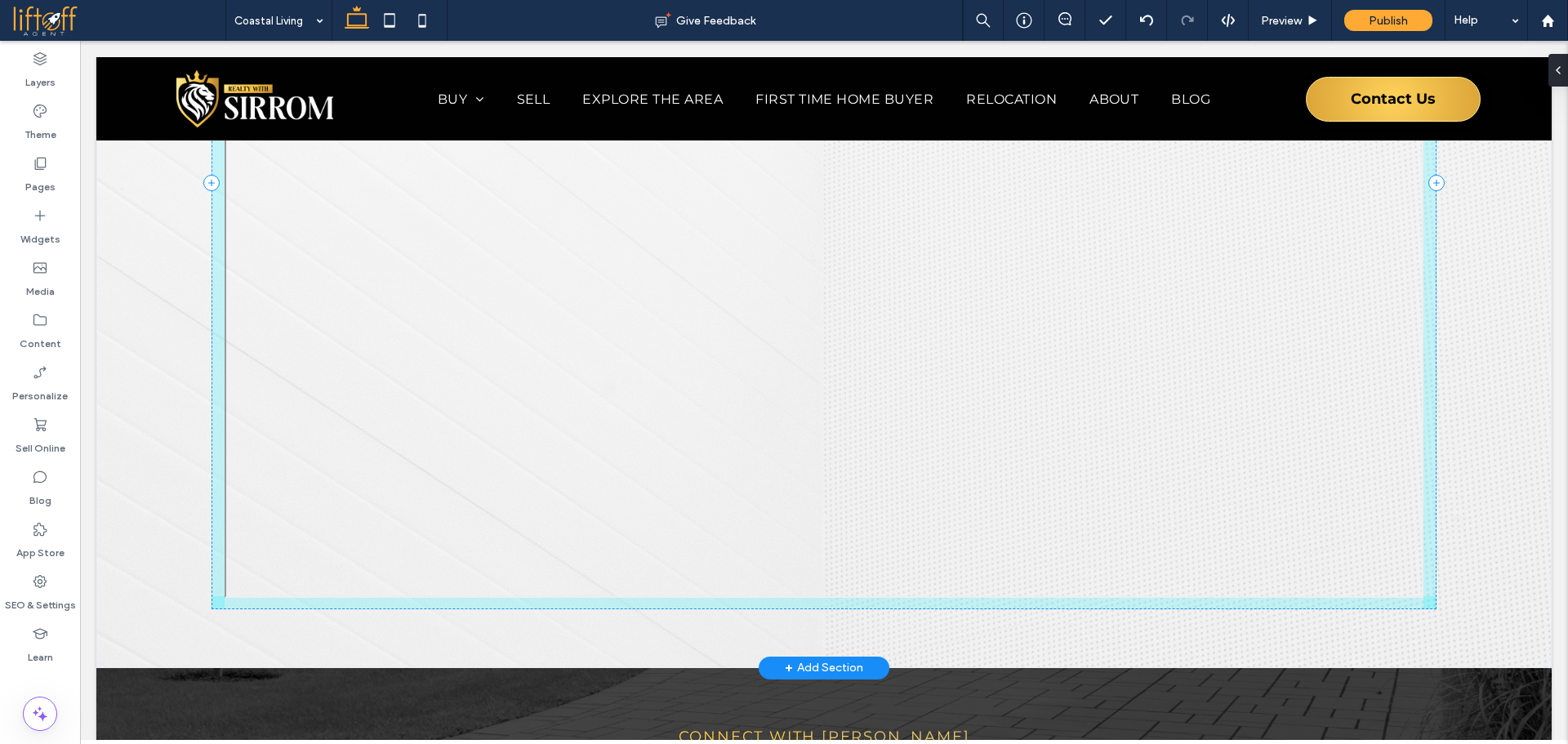
drag, startPoint x: 1417, startPoint y: 434, endPoint x: 1133, endPoint y: 449, distance: 284.4
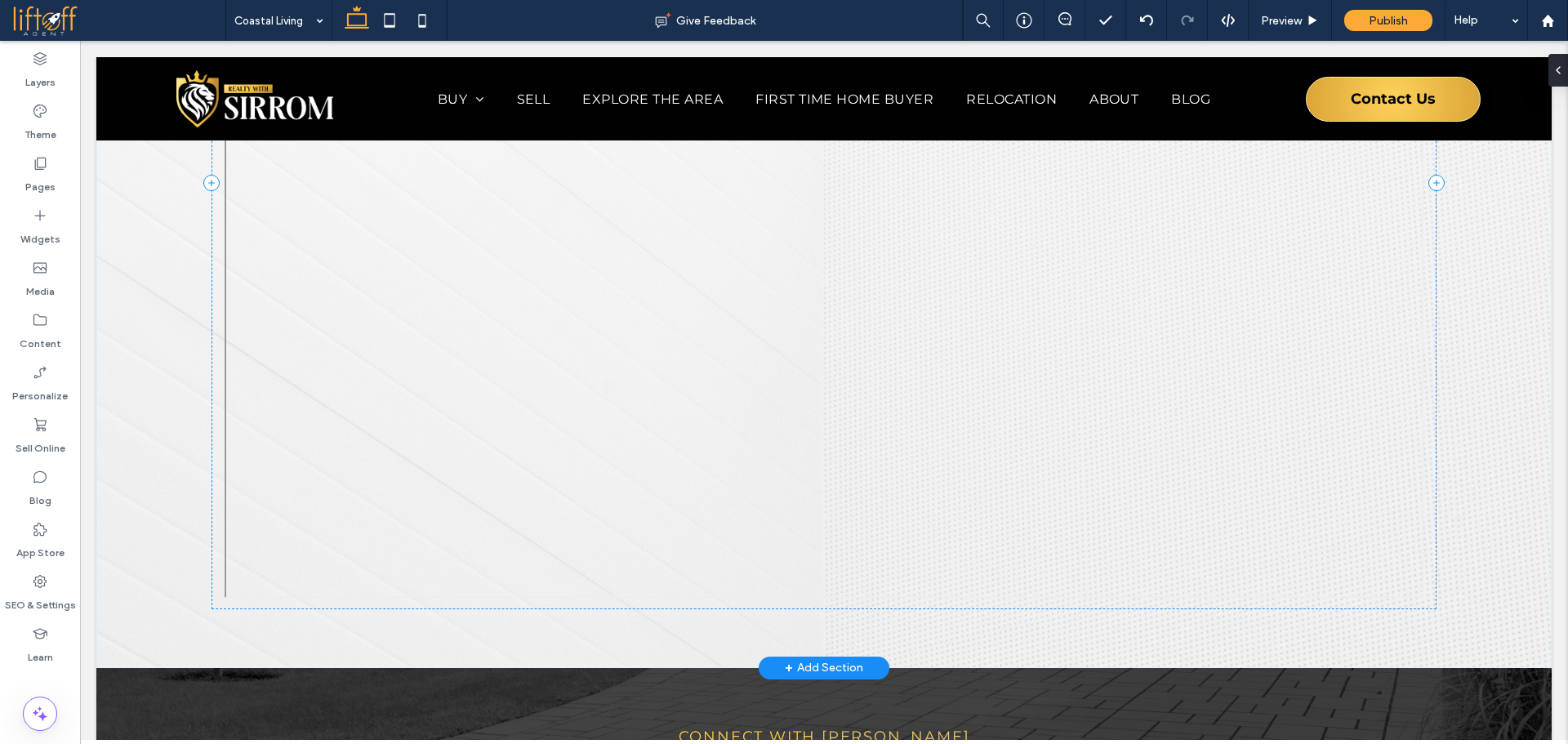
type input "**"
type input "****"
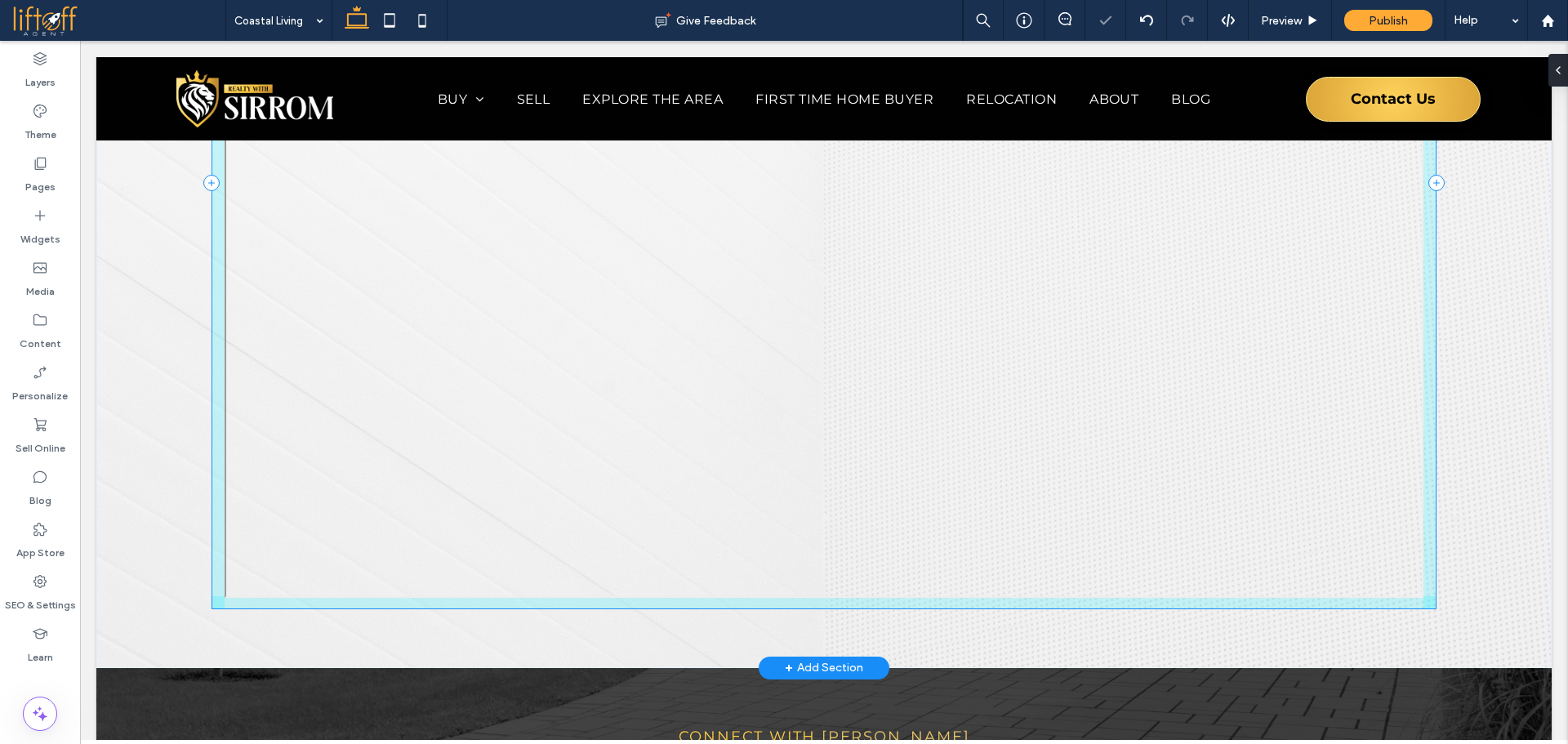
drag, startPoint x: 1134, startPoint y: 448, endPoint x: 1148, endPoint y: 446, distance: 14.1
type input "**"
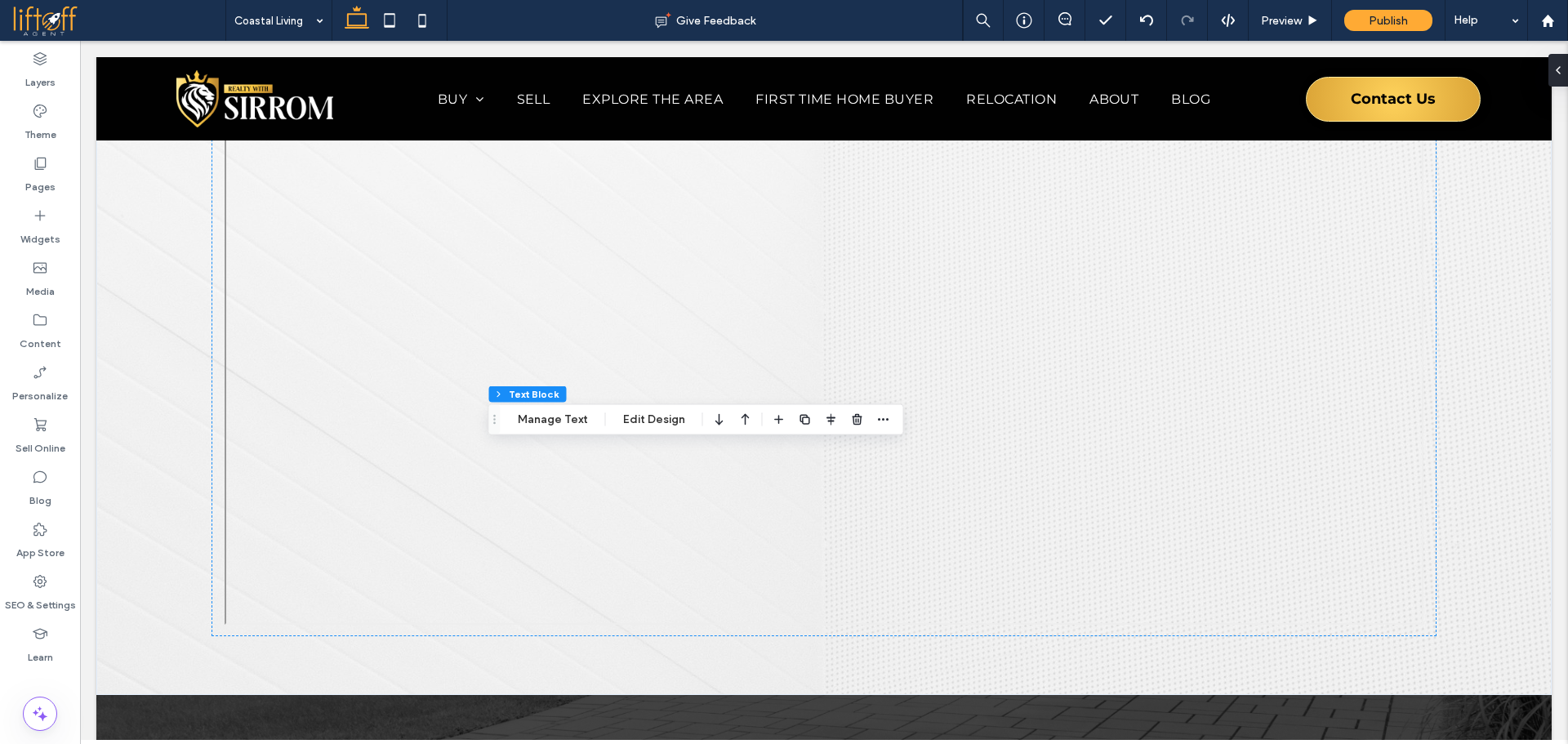
scroll to position [3074, 0]
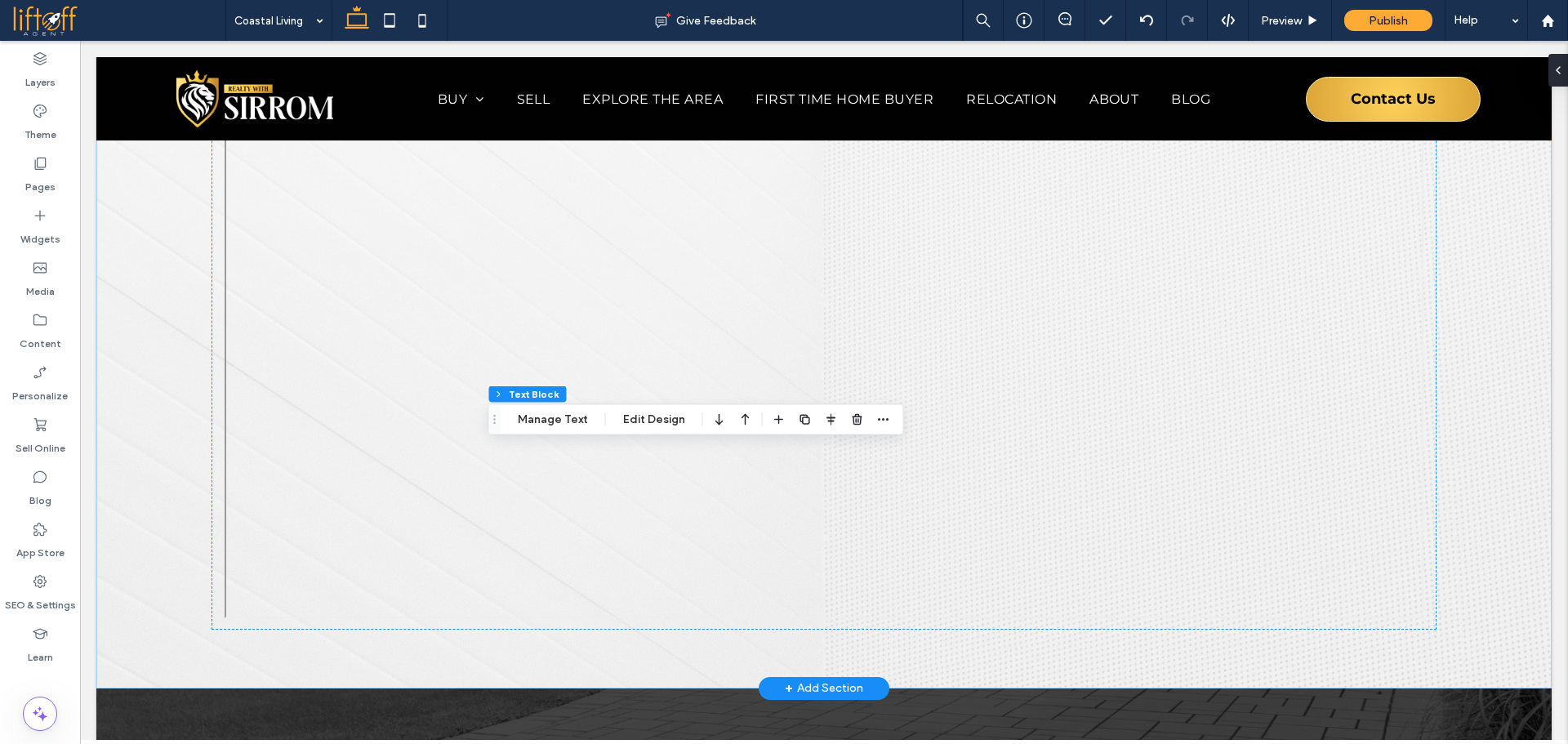
click at [288, 308] on div "Start Your Coastal Home Search Begin Your Search for a Coastal Property [DATE] …" at bounding box center [824, 204] width 1225 height 970
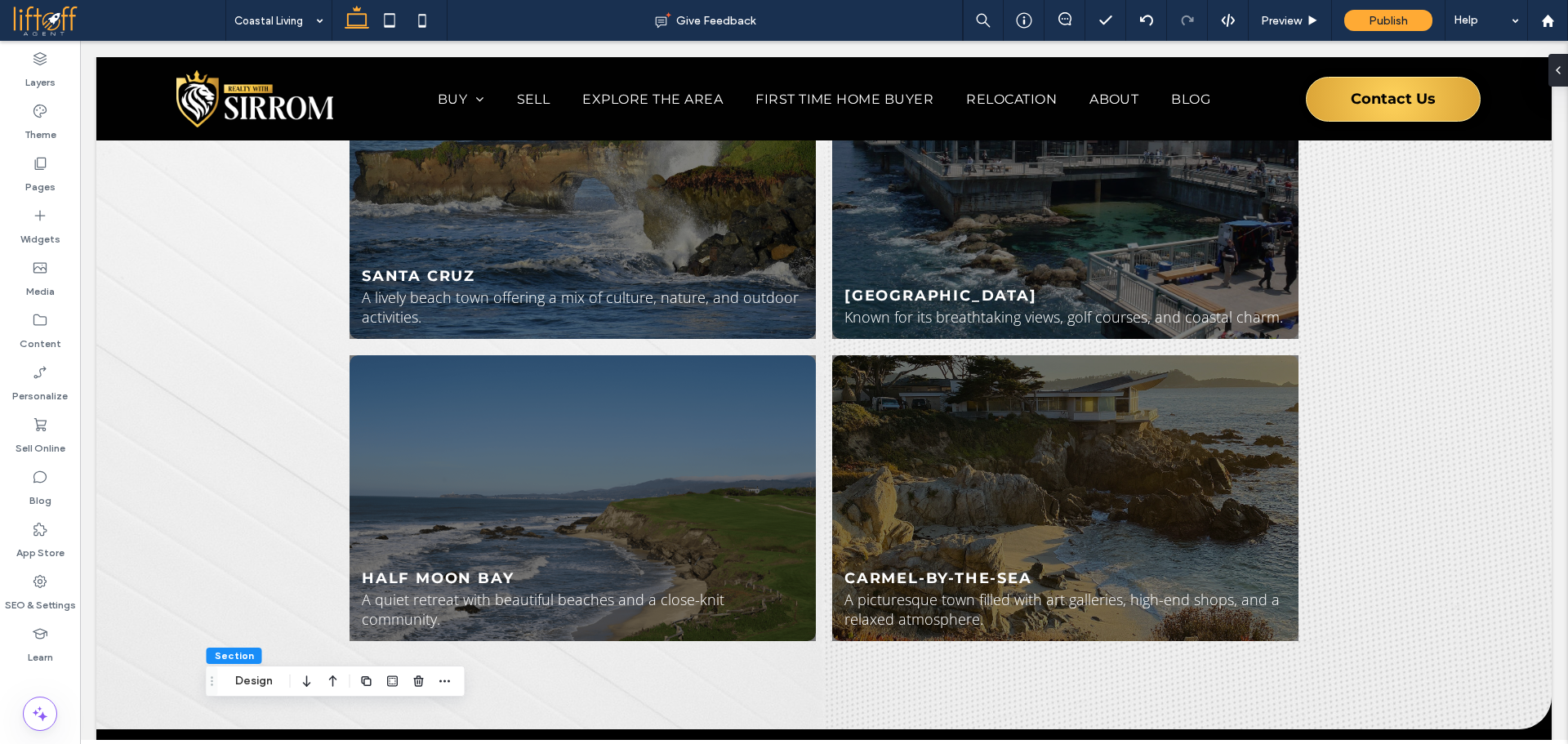
scroll to position [1251, 0]
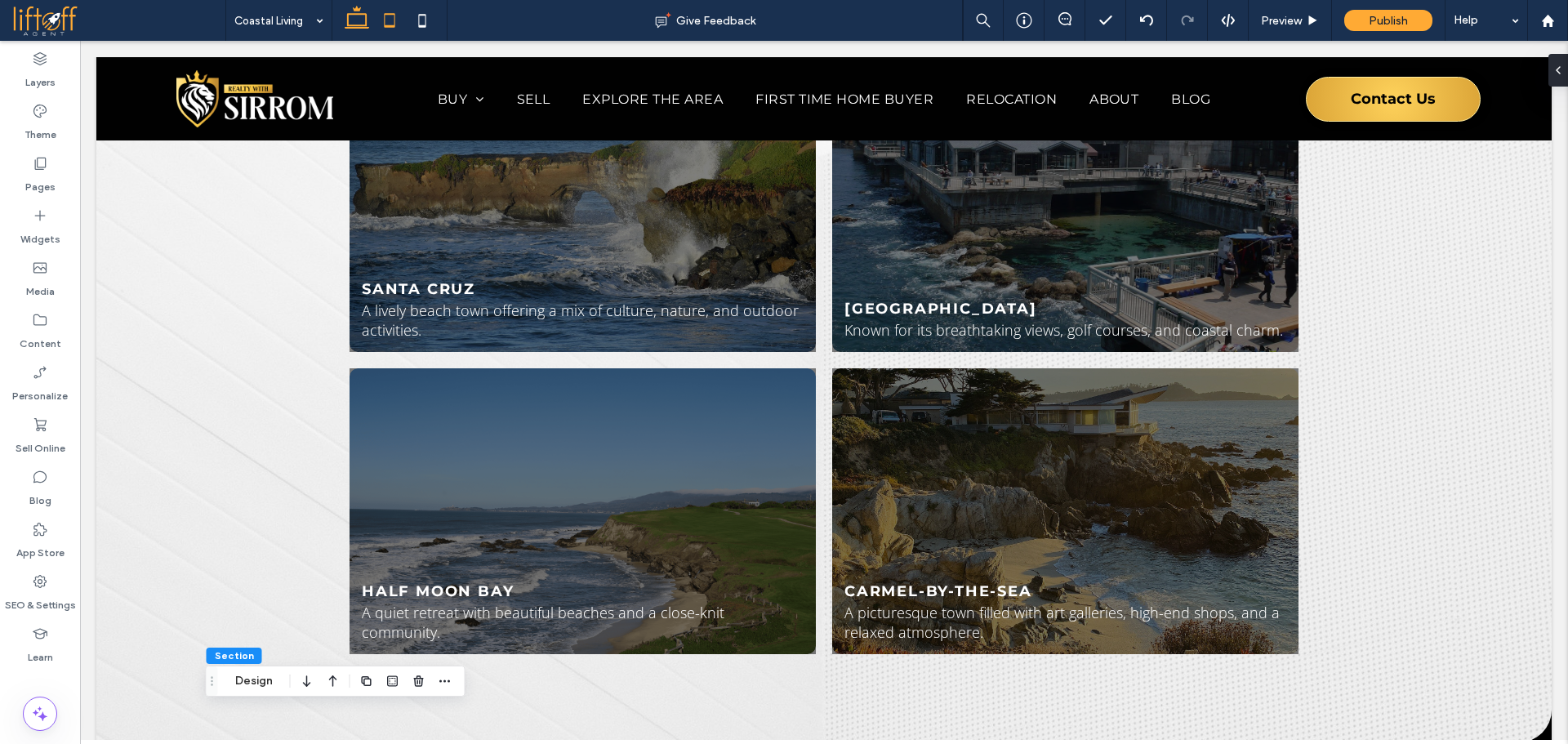
click at [380, 17] on icon at bounding box center [389, 20] width 33 height 33
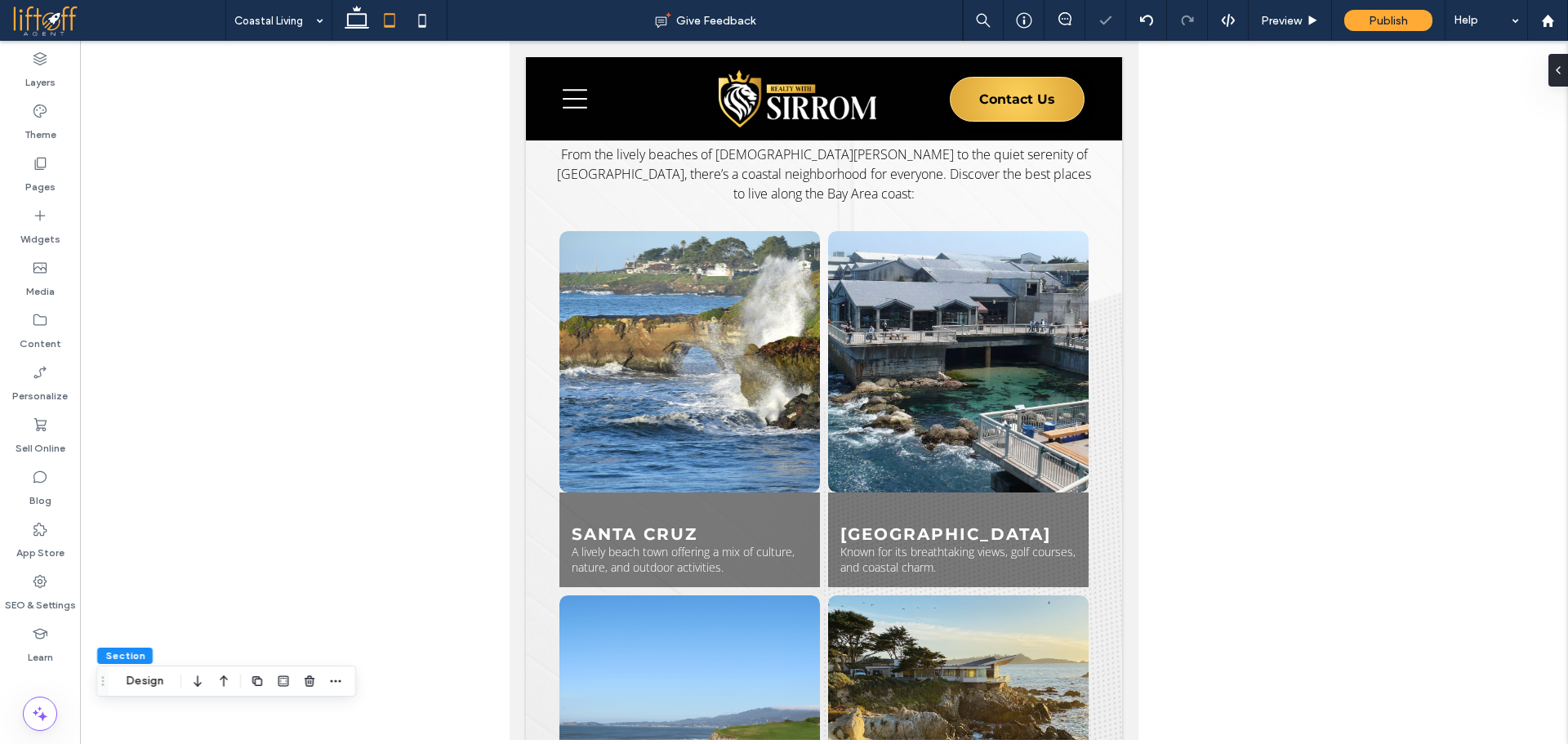
scroll to position [1087, 0]
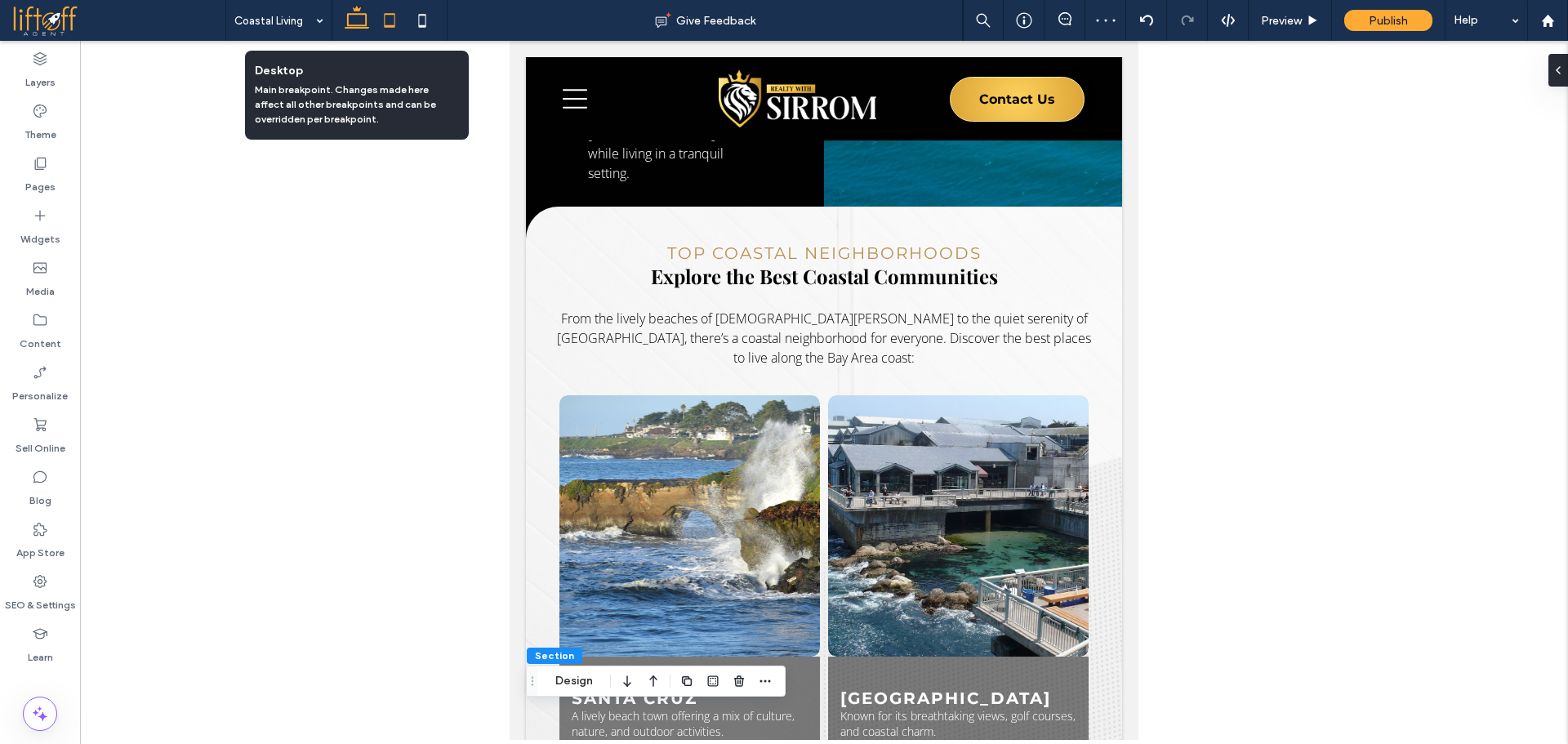
click at [352, 20] on icon at bounding box center [357, 20] width 33 height 33
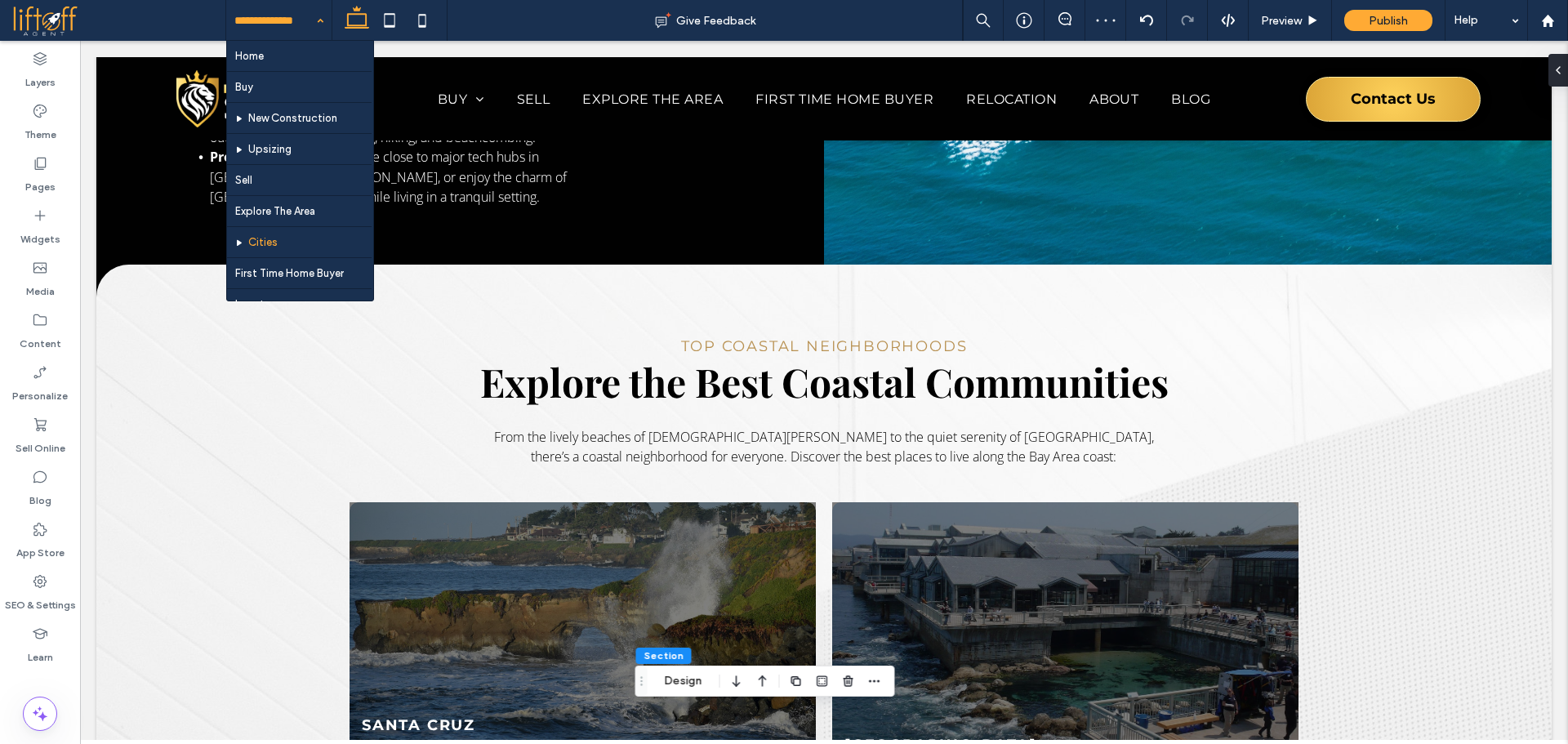
scroll to position [359, 0]
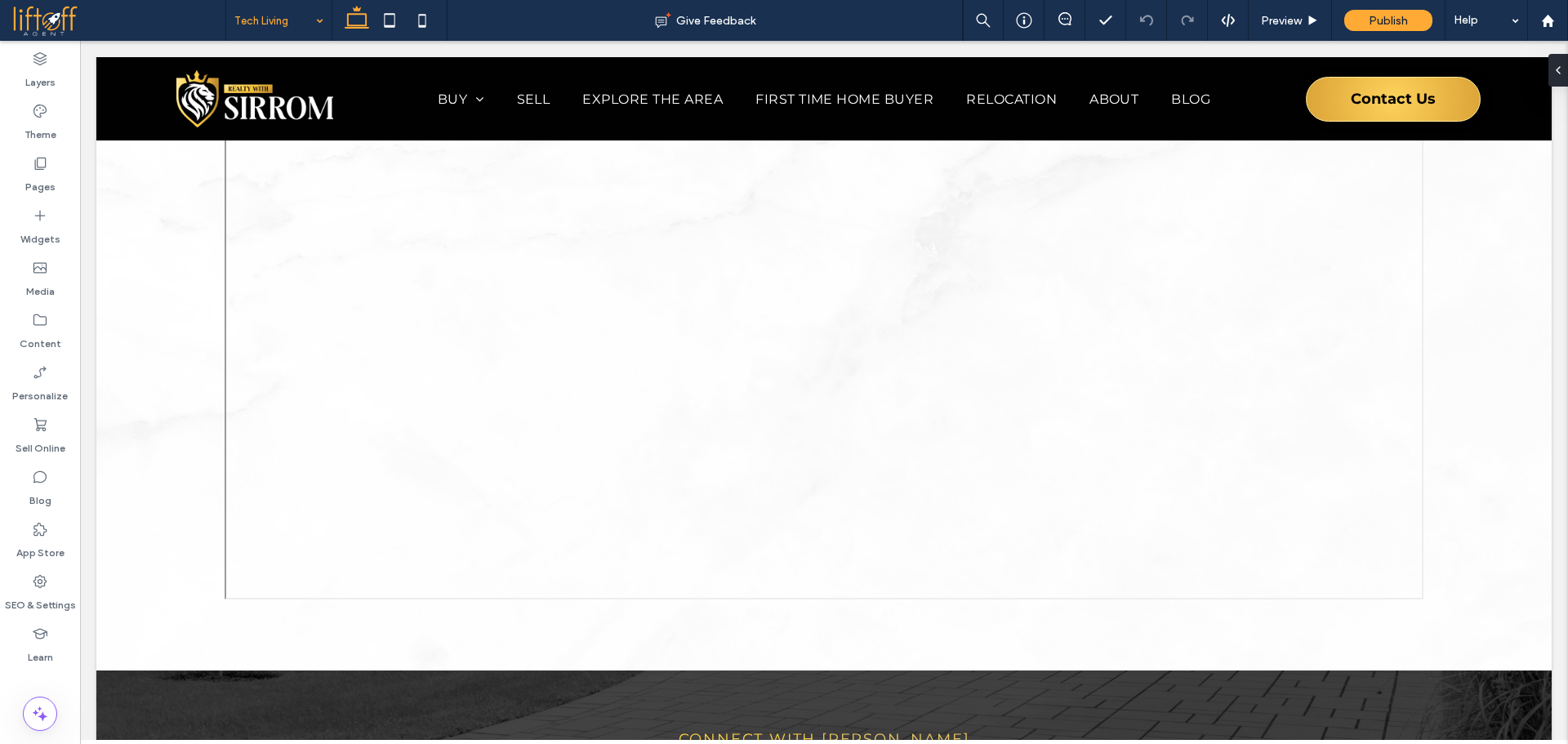
scroll to position [3008, 0]
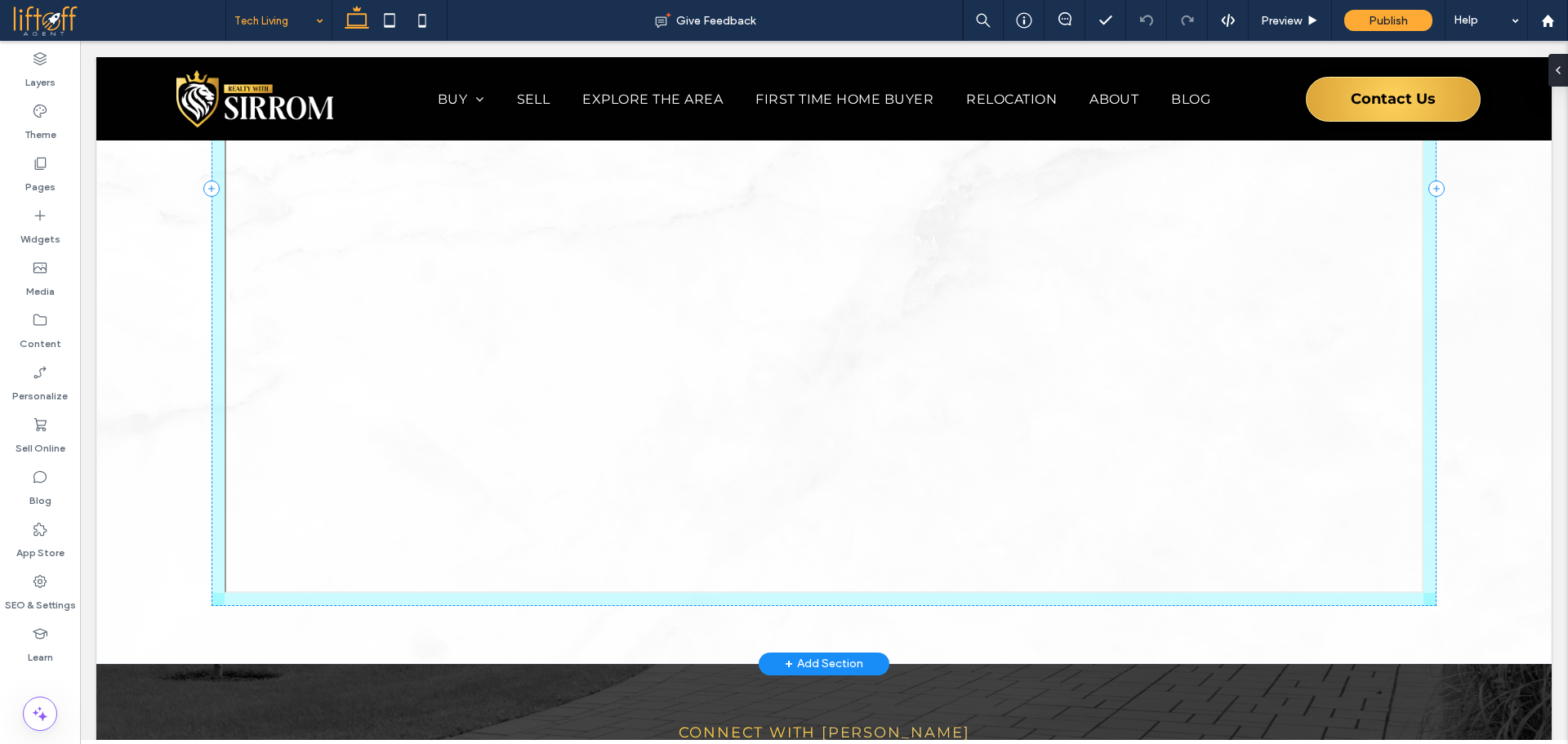
drag, startPoint x: 1417, startPoint y: 529, endPoint x: 1267, endPoint y: 539, distance: 150.3
type input "**"
type input "****"
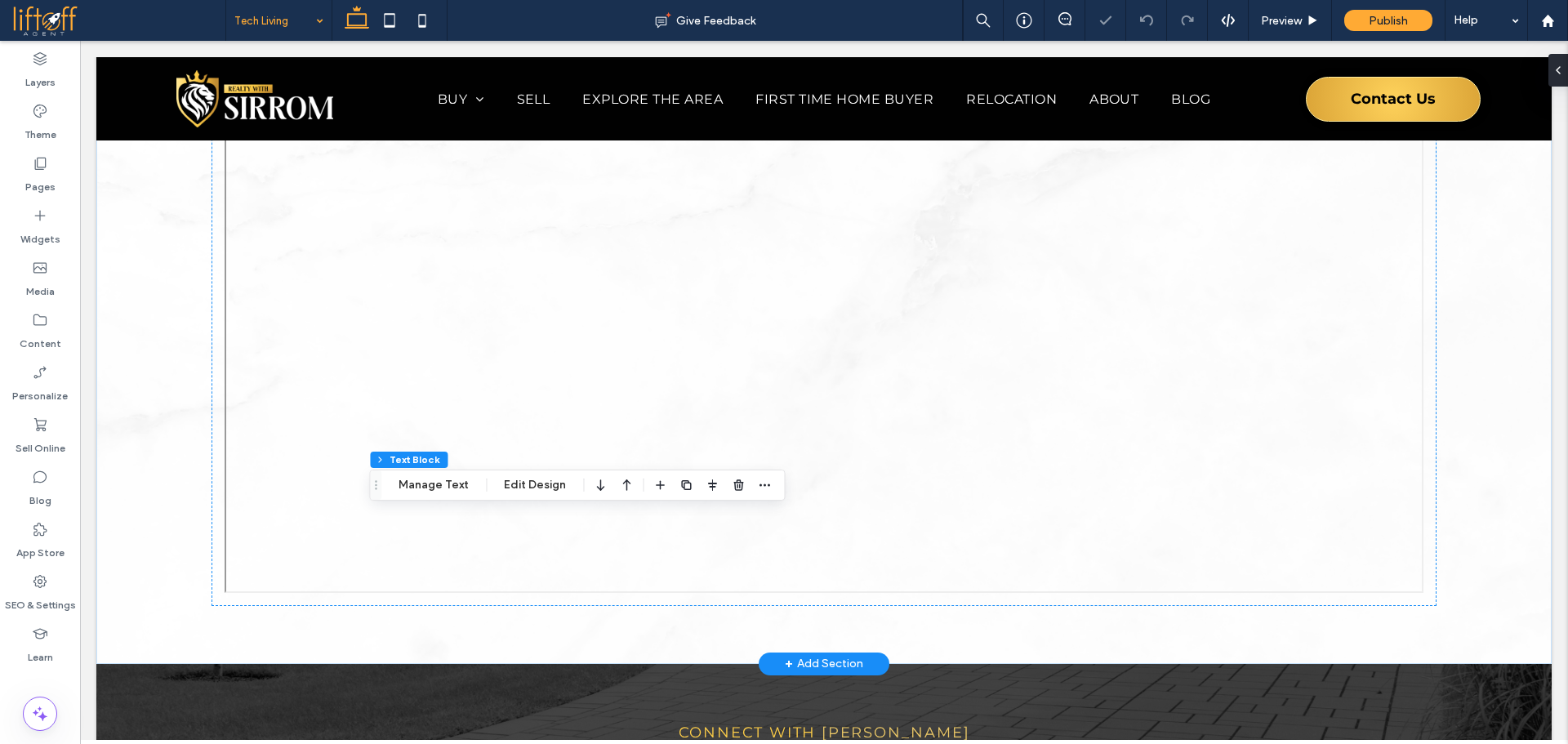
click at [1524, 469] on div "Start Your Tech Home Search Find Your Ideal Tech-Friendly Home [DATE] Ready to …" at bounding box center [824, 188] width 1455 height 952
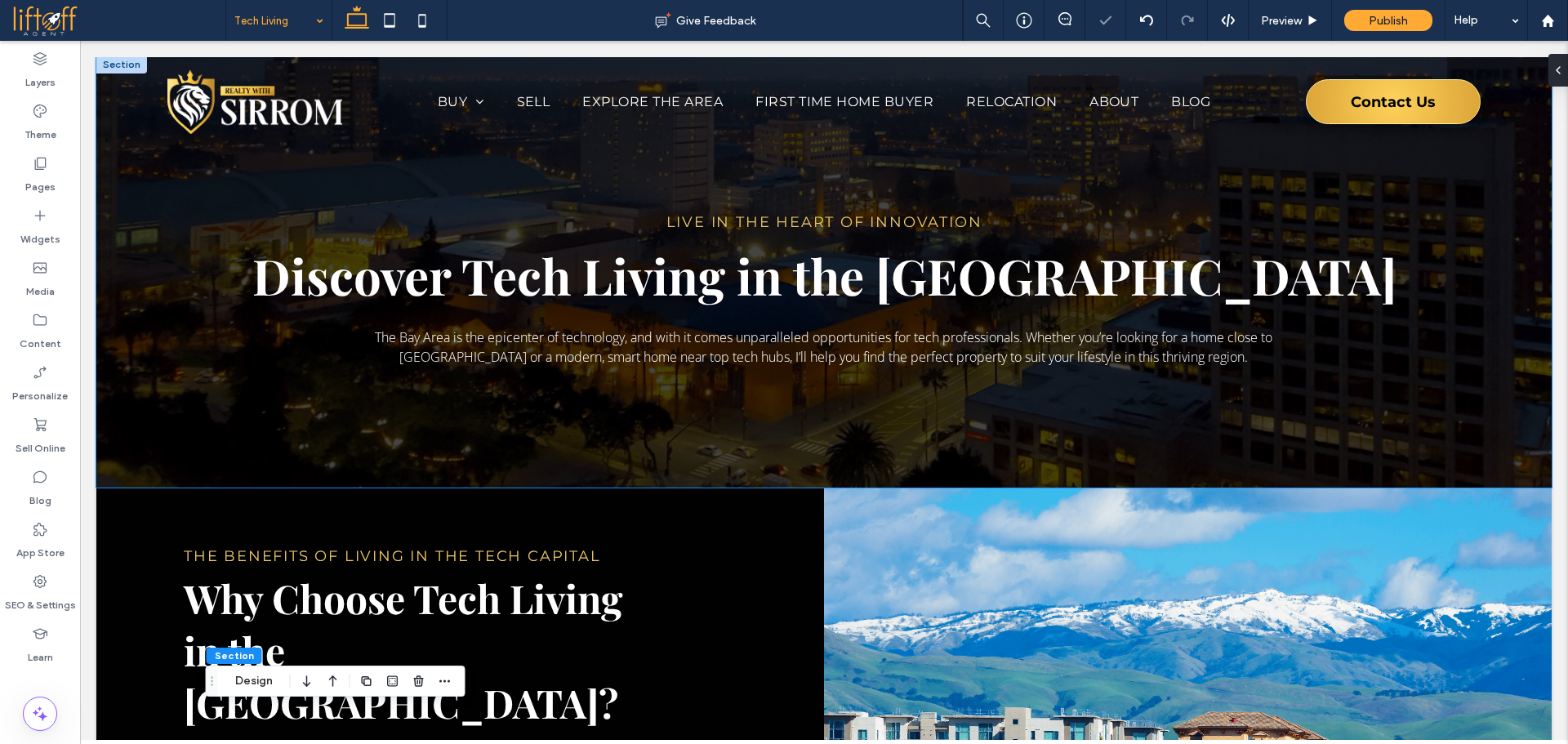
scroll to position [0, 0]
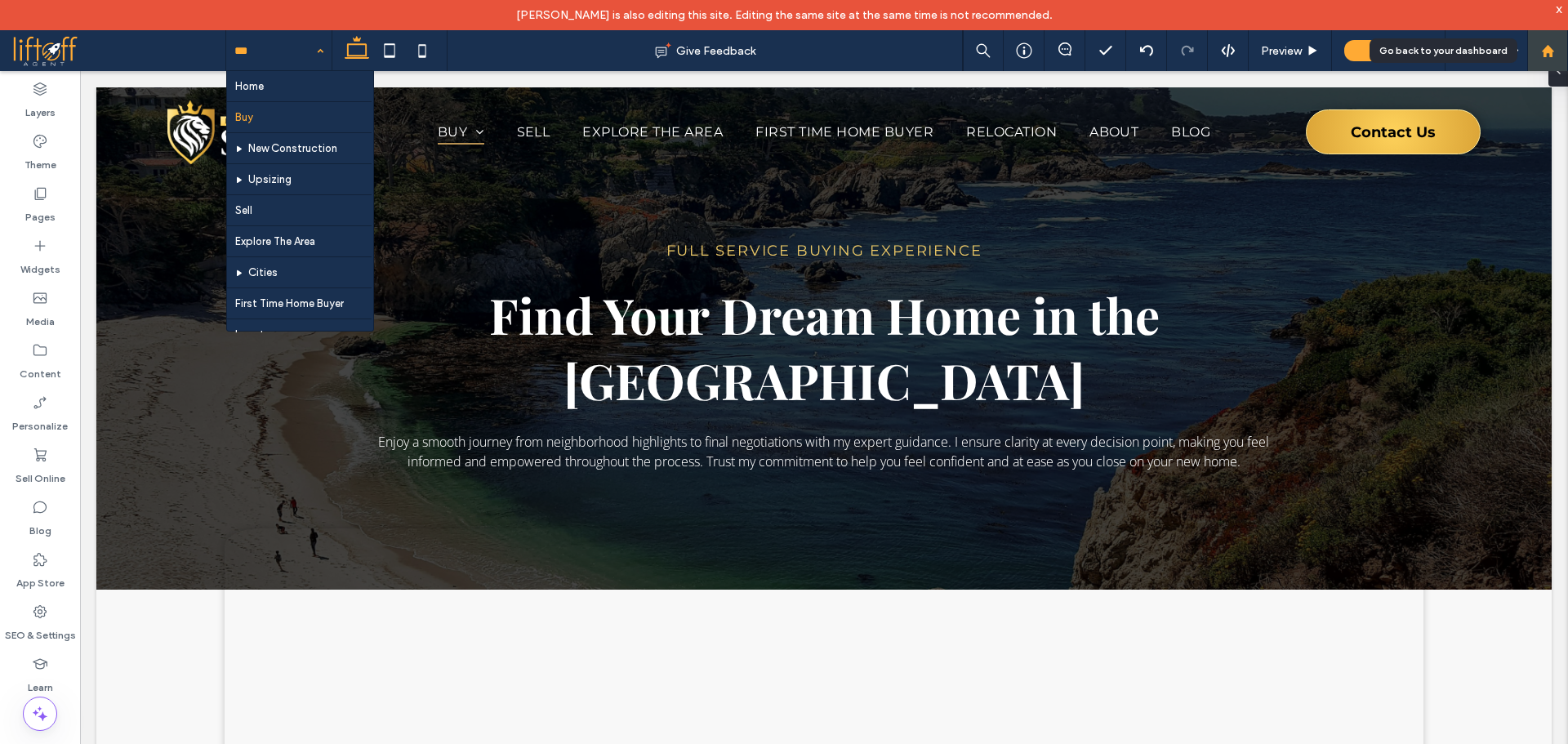
click at [1547, 52] on use at bounding box center [1547, 50] width 13 height 13
